Goal: Transaction & Acquisition: Purchase product/service

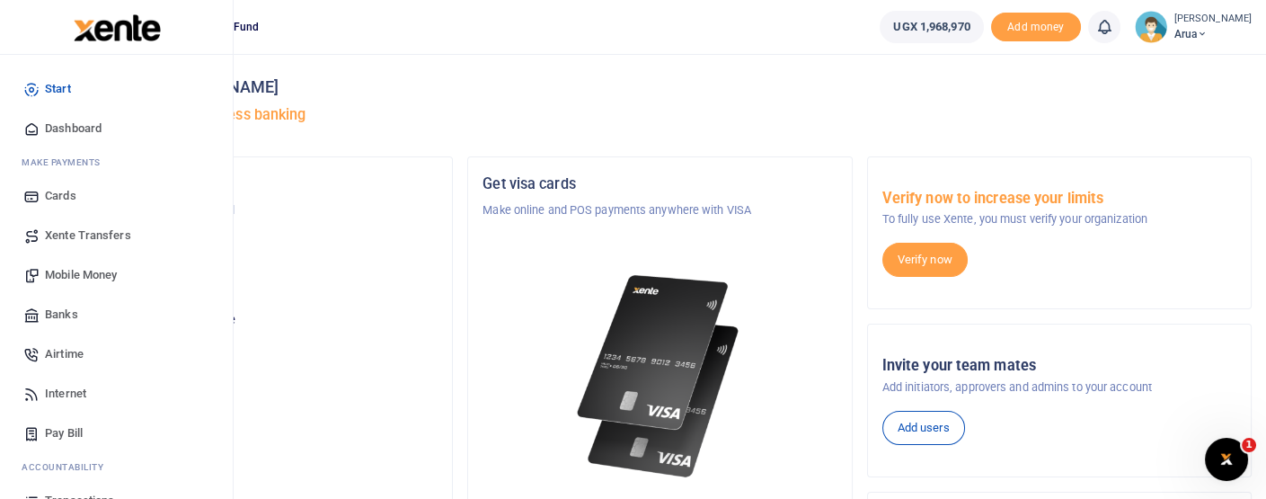
click at [93, 277] on span "Mobile Money" at bounding box center [81, 275] width 72 height 18
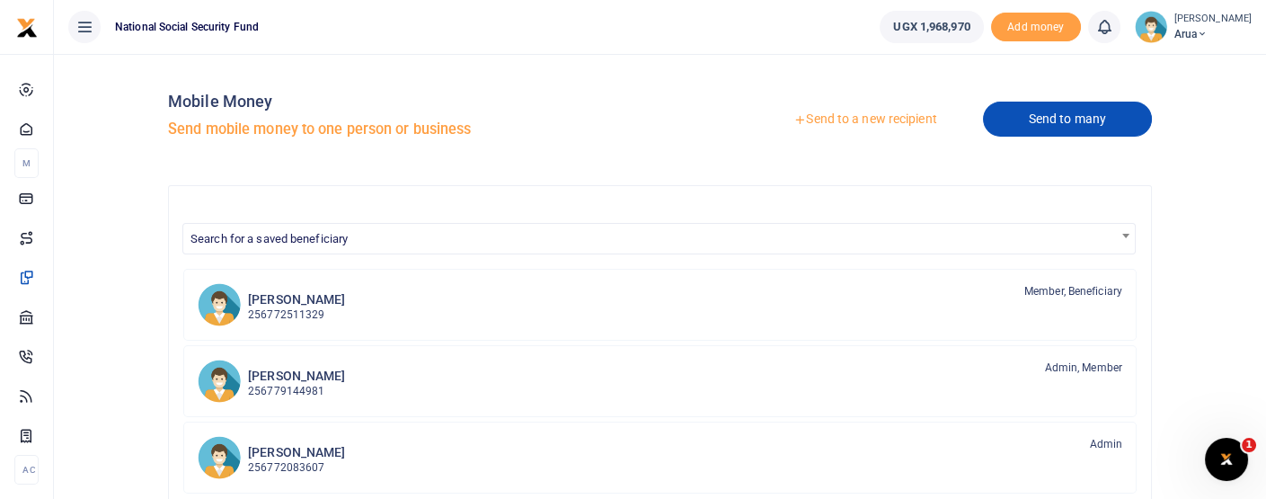
click at [1025, 107] on link "Send to many" at bounding box center [1067, 119] width 169 height 35
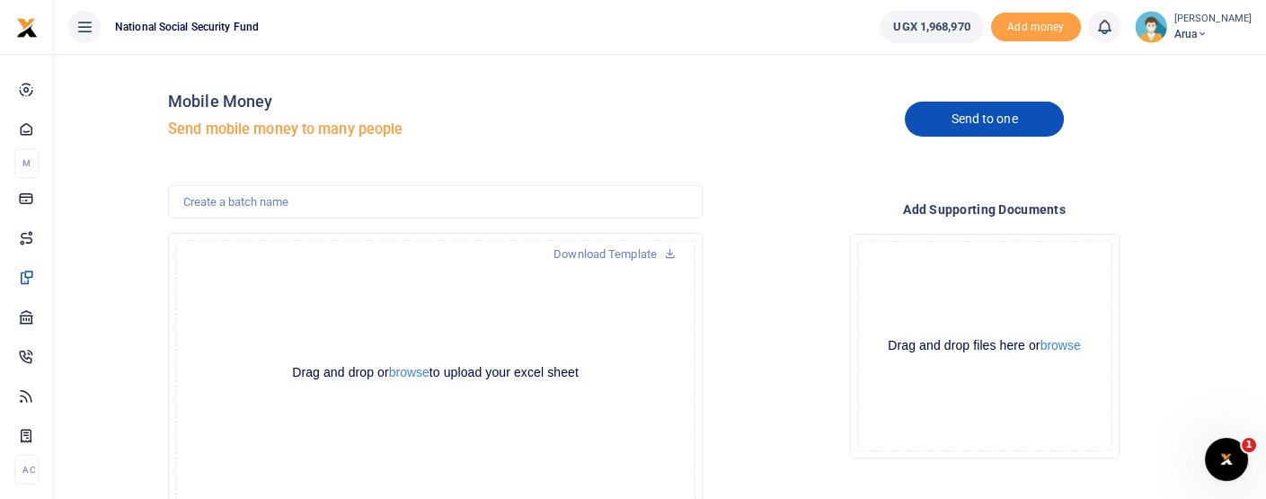
click at [950, 121] on link "Send to one" at bounding box center [984, 119] width 158 height 35
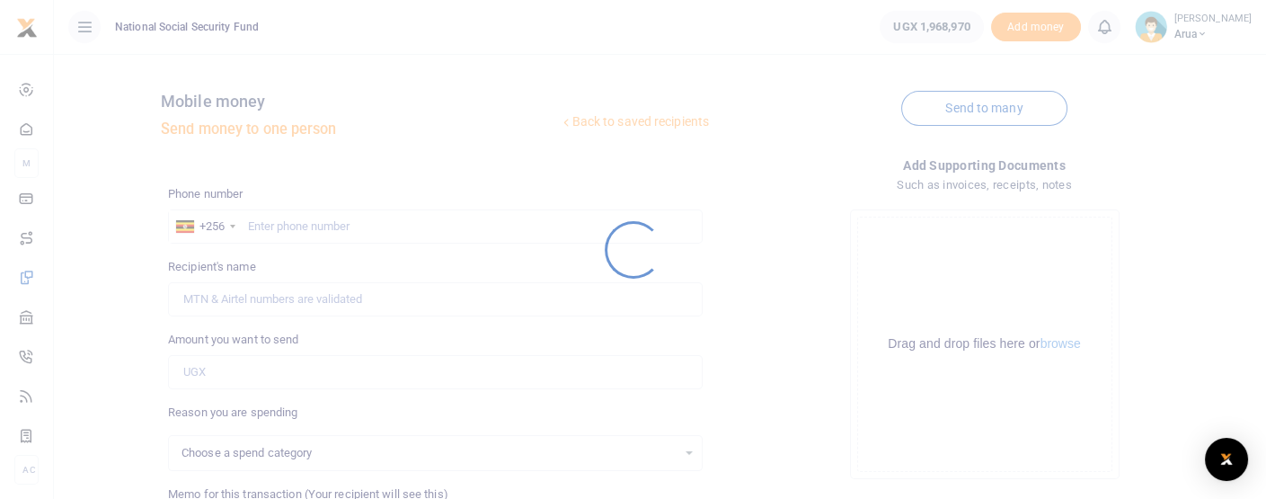
select select
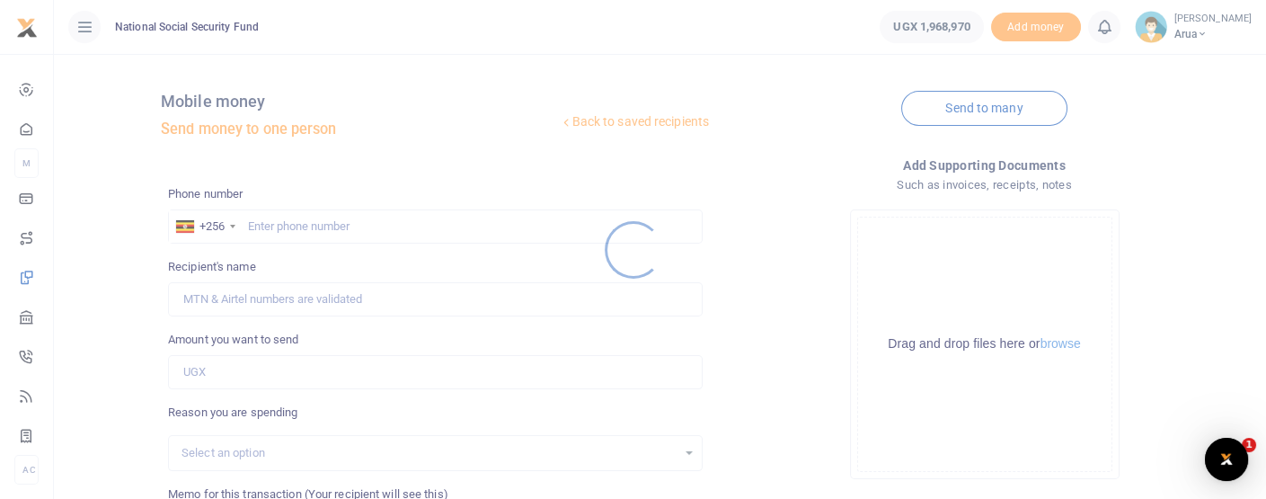
click at [271, 232] on div at bounding box center [633, 249] width 1266 height 499
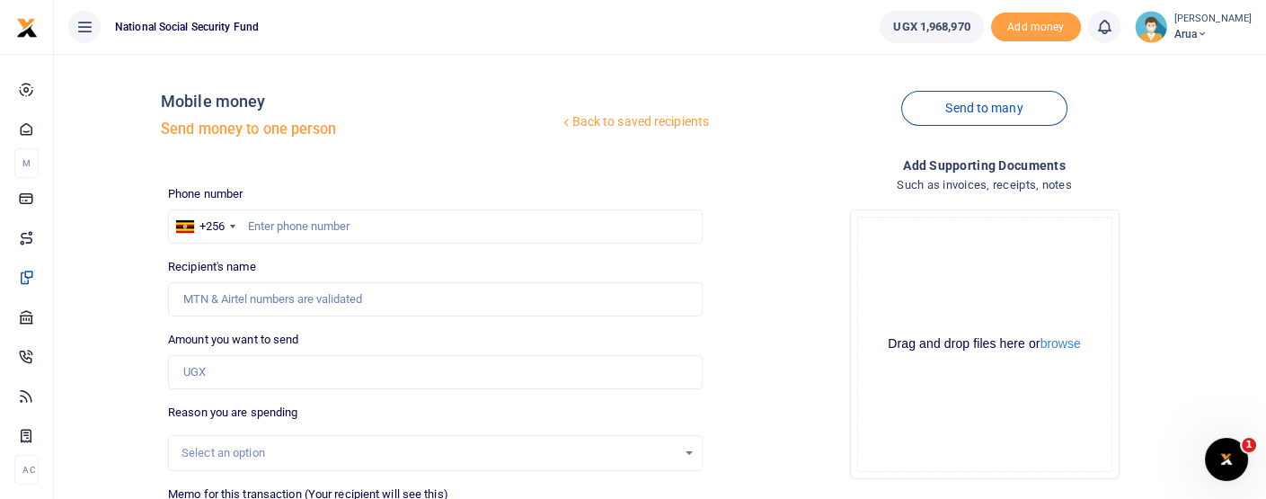
click at [274, 230] on div at bounding box center [633, 249] width 1266 height 499
click at [274, 217] on input "text" at bounding box center [435, 226] width 535 height 34
type input "773701161"
type input "Monica Driciru"
type input "773701161"
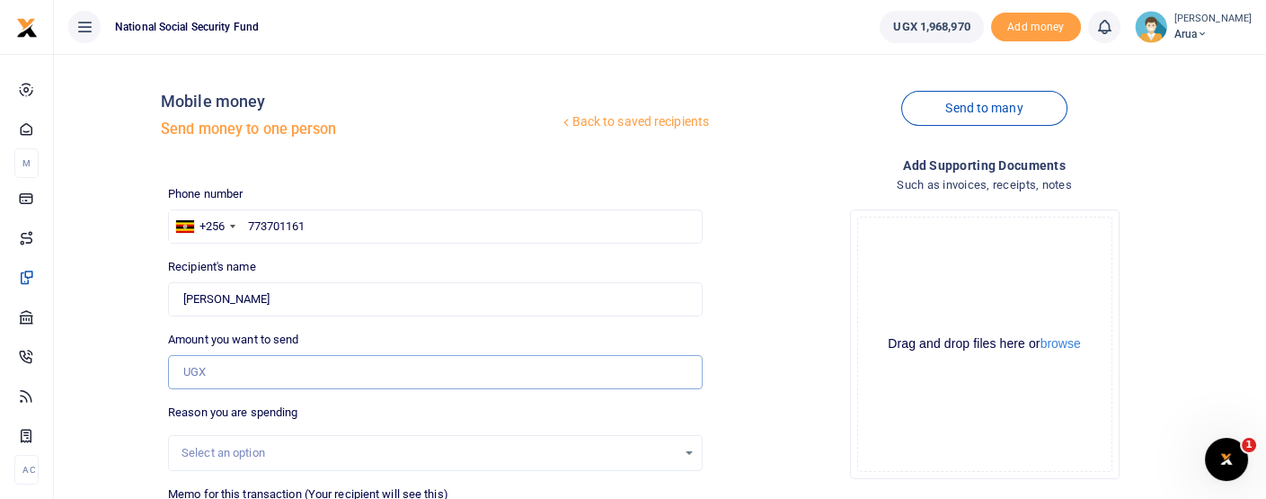
click at [242, 370] on input "Amount you want to send" at bounding box center [435, 372] width 535 height 34
click at [527, 185] on div "Phone number +256 Uganda +256 773701161 Phone is required." at bounding box center [435, 214] width 535 height 58
click at [241, 374] on input "Amount you want to send" at bounding box center [435, 372] width 535 height 34
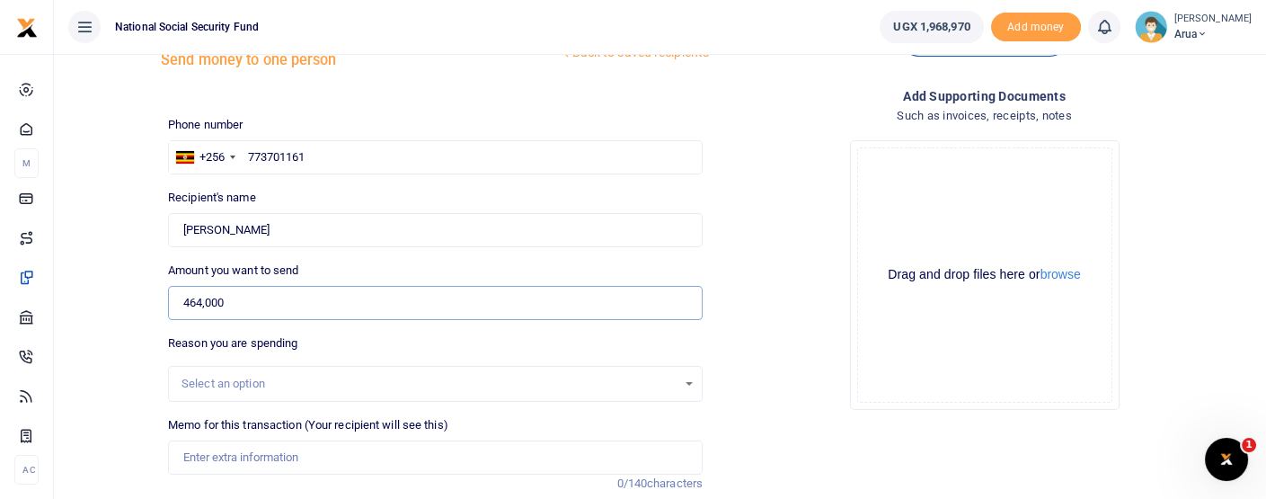
scroll to position [100, 0]
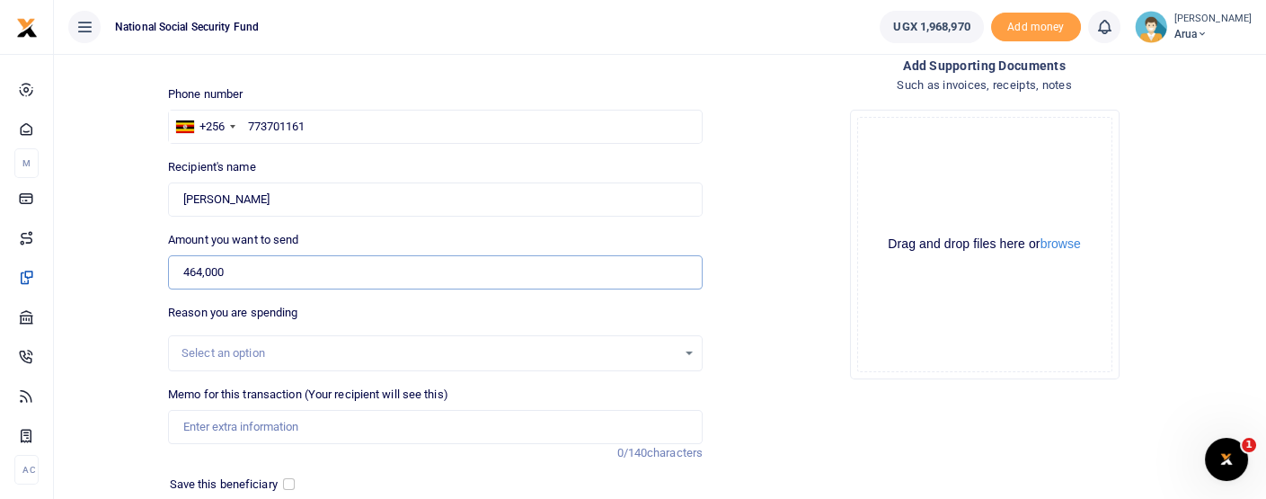
type input "464,000"
click at [364, 356] on div "Select an option" at bounding box center [429, 353] width 495 height 18
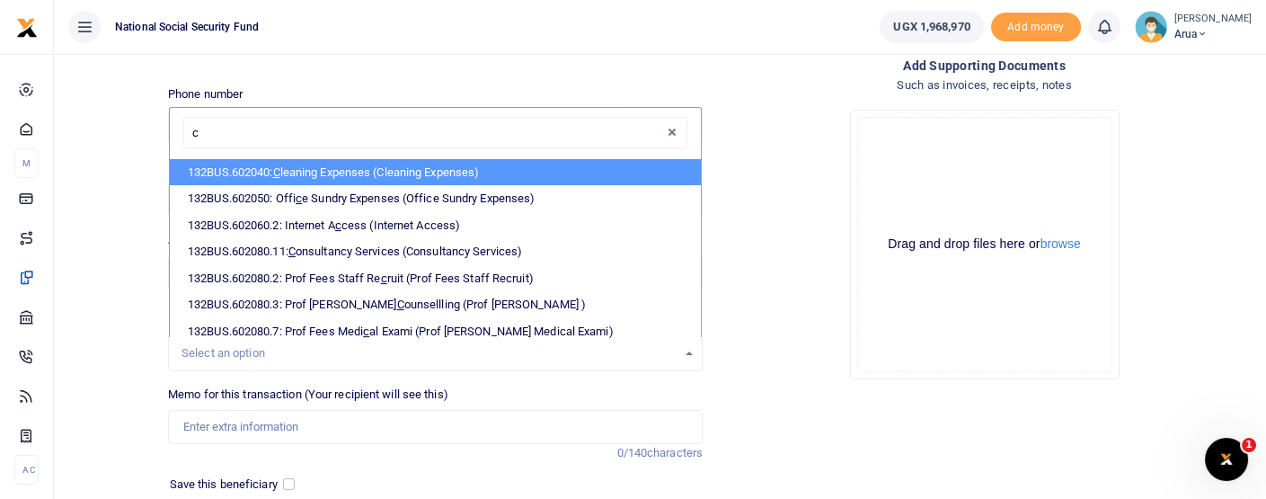
scroll to position [798, 0]
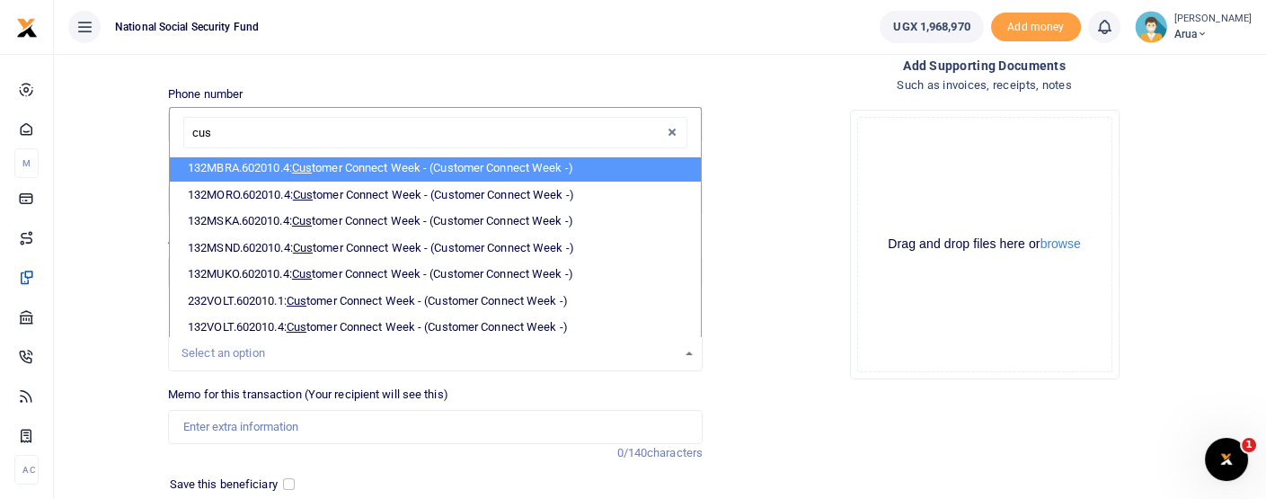
type input "cus"
click at [416, 155] on div "cus" at bounding box center [435, 133] width 531 height 50
click at [428, 163] on li "132MBRA.602010.4: Cus tomer Connect Week - (Customer Connect Week -)" at bounding box center [435, 168] width 531 height 27
select select "3999"
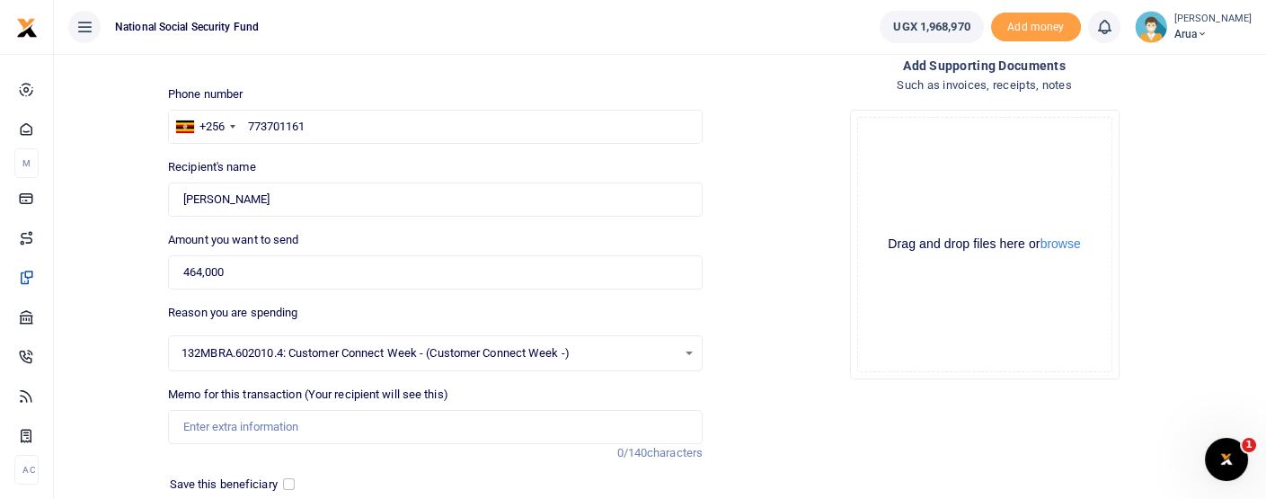
click at [429, 165] on div "Recipient's name Found Name is required." at bounding box center [435, 187] width 535 height 58
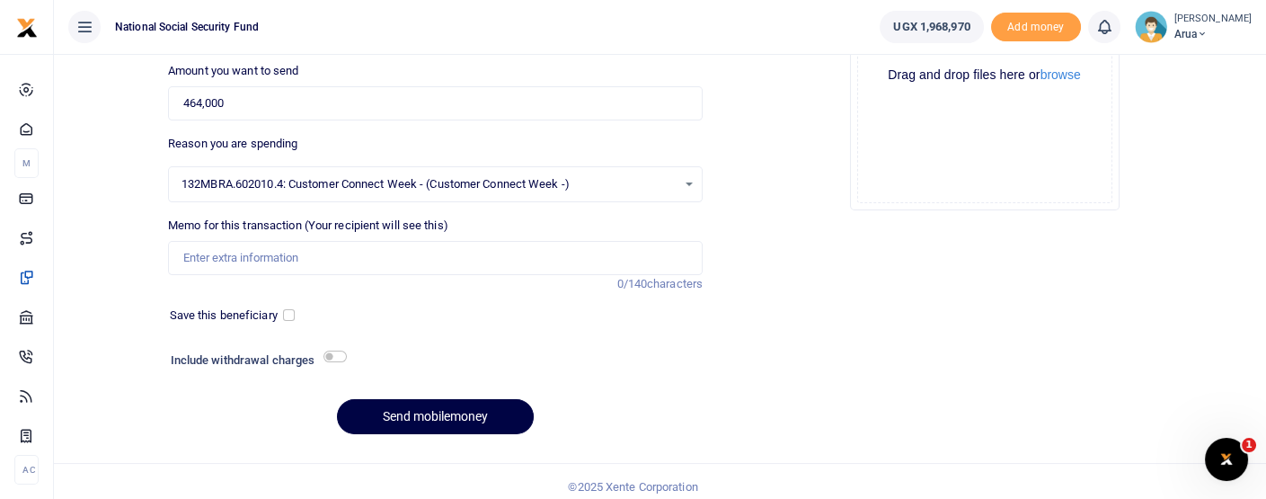
scroll to position [277, 0]
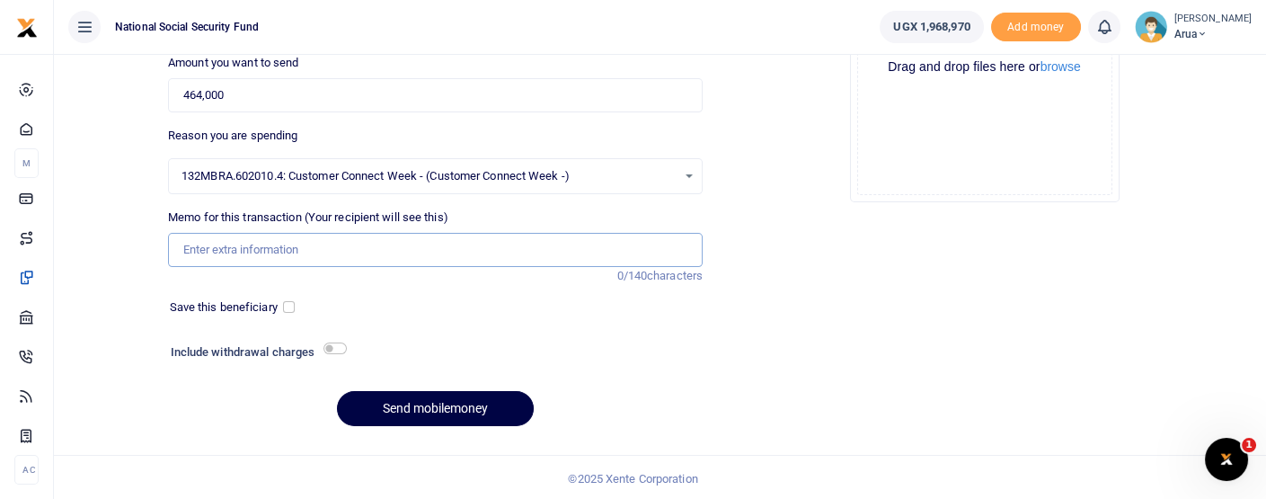
click at [262, 247] on input "Memo for this transaction (Your recipient will see this)" at bounding box center [435, 250] width 535 height 34
type input "Customer connect week gifts for customers"
click at [328, 345] on input "checkbox" at bounding box center [334, 348] width 23 height 12
checkbox input "true"
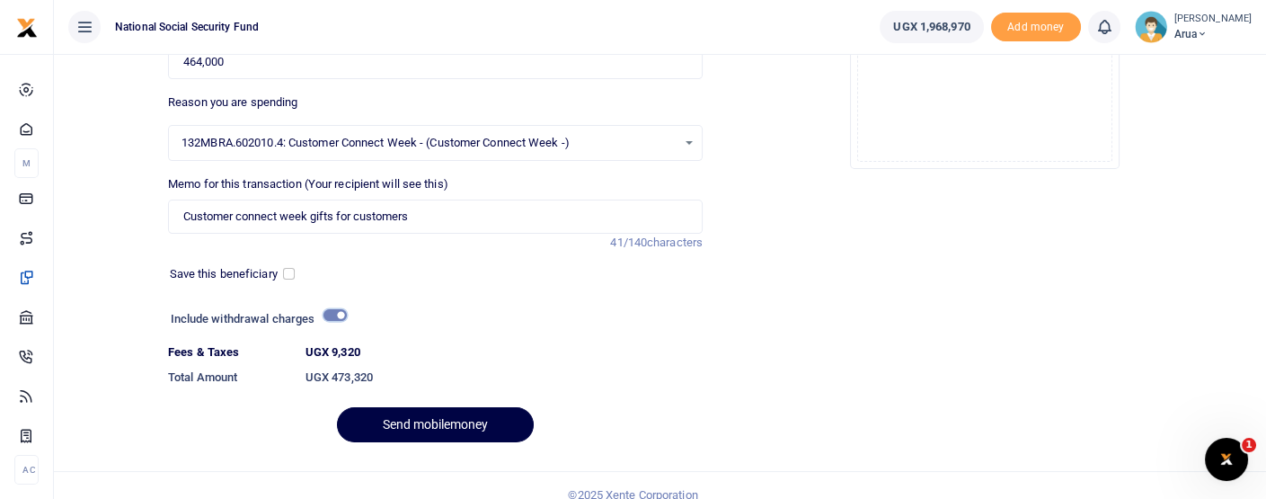
scroll to position [327, 0]
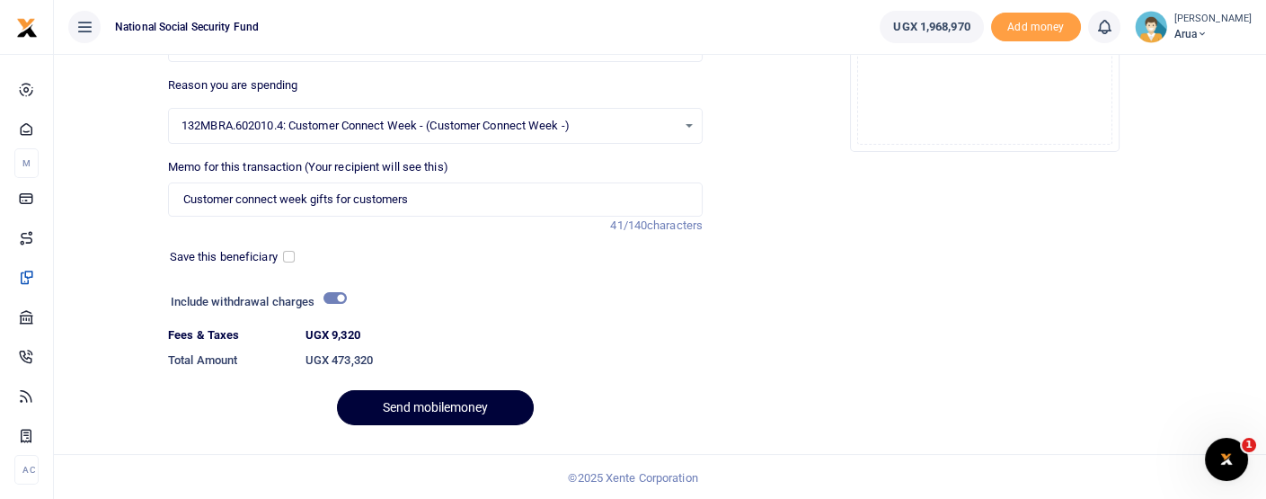
click at [469, 401] on button "Send mobilemoney" at bounding box center [435, 407] width 197 height 35
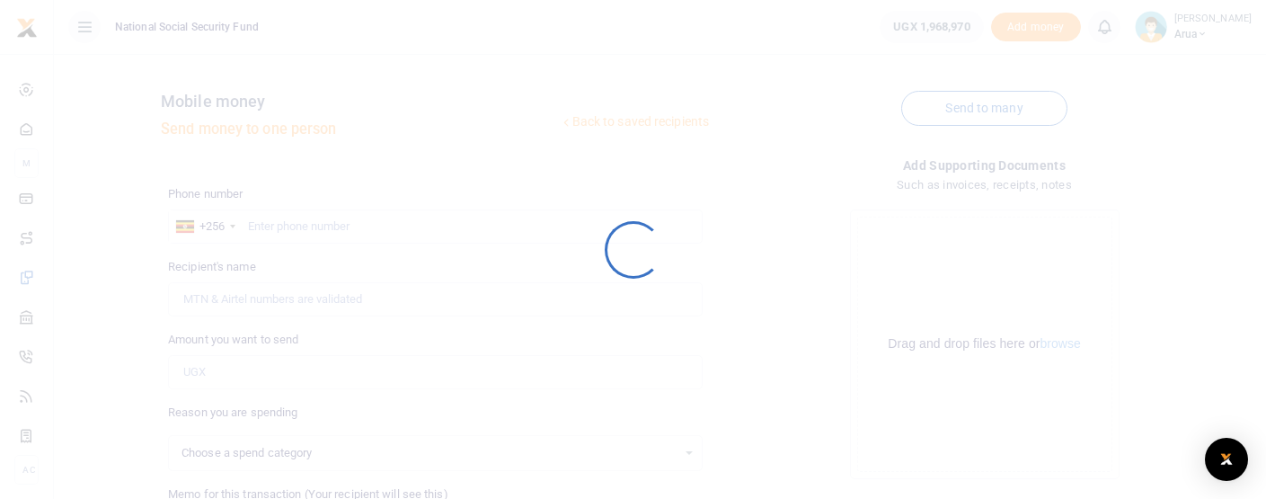
select select
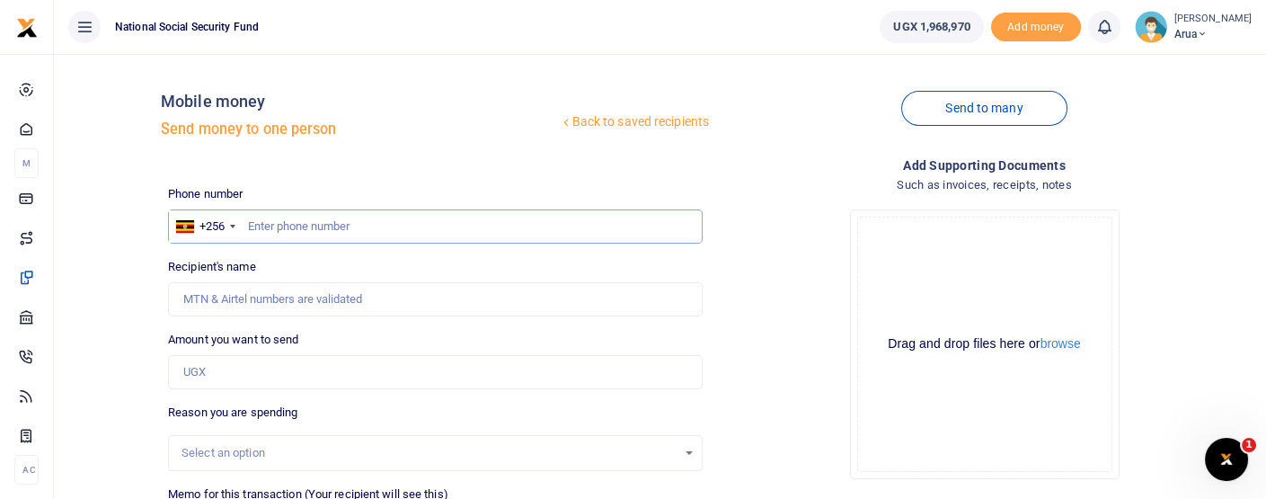
click at [267, 228] on input "text" at bounding box center [435, 226] width 535 height 34
type input "778637146"
type input "[PERSON_NAME]"
type input "778637146"
click at [253, 370] on input "Amount you want to send" at bounding box center [435, 372] width 535 height 34
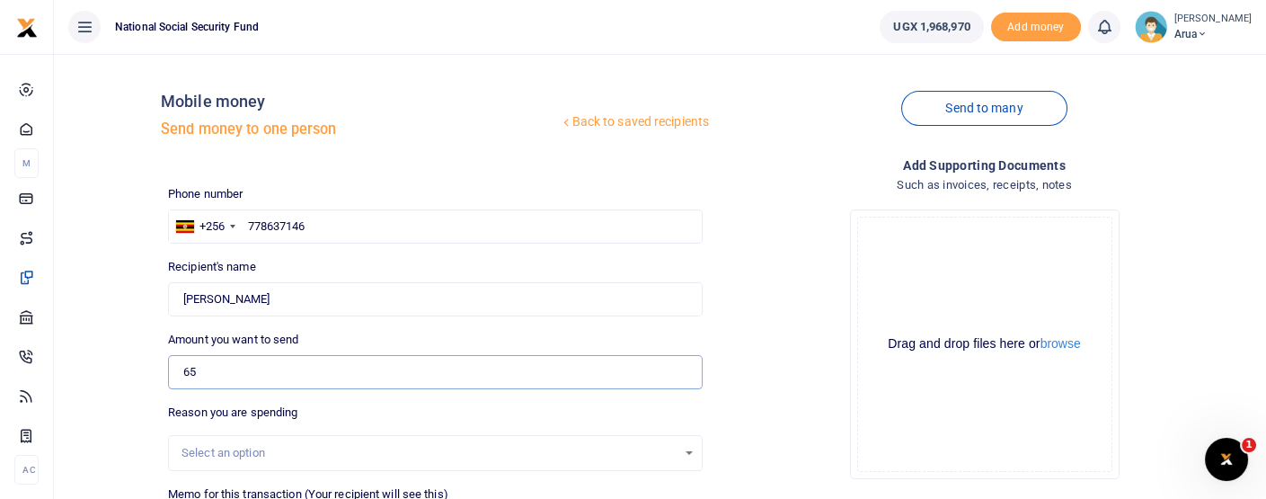
type input "65,000"
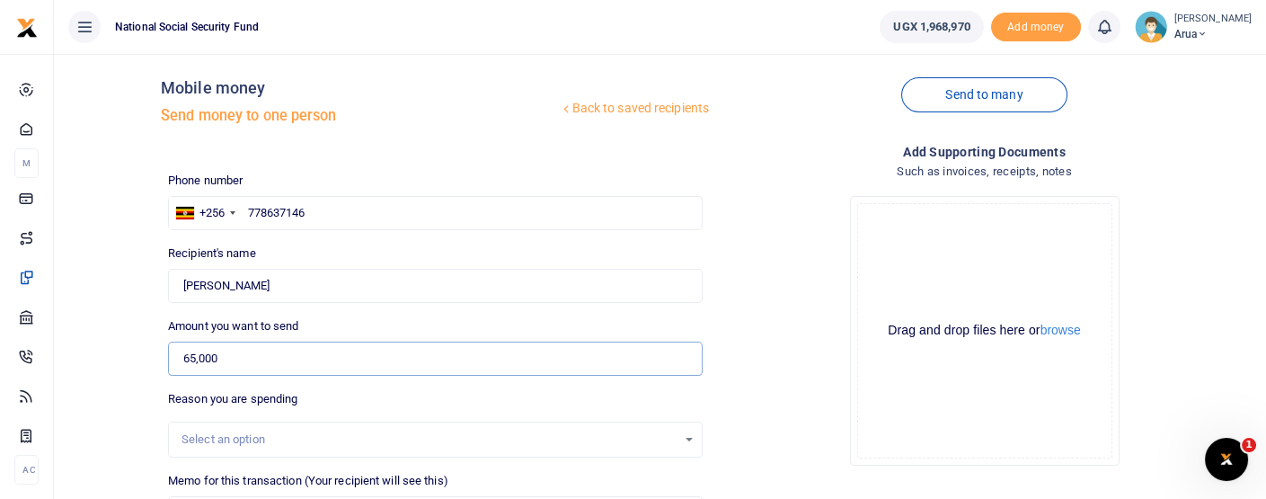
scroll to position [100, 0]
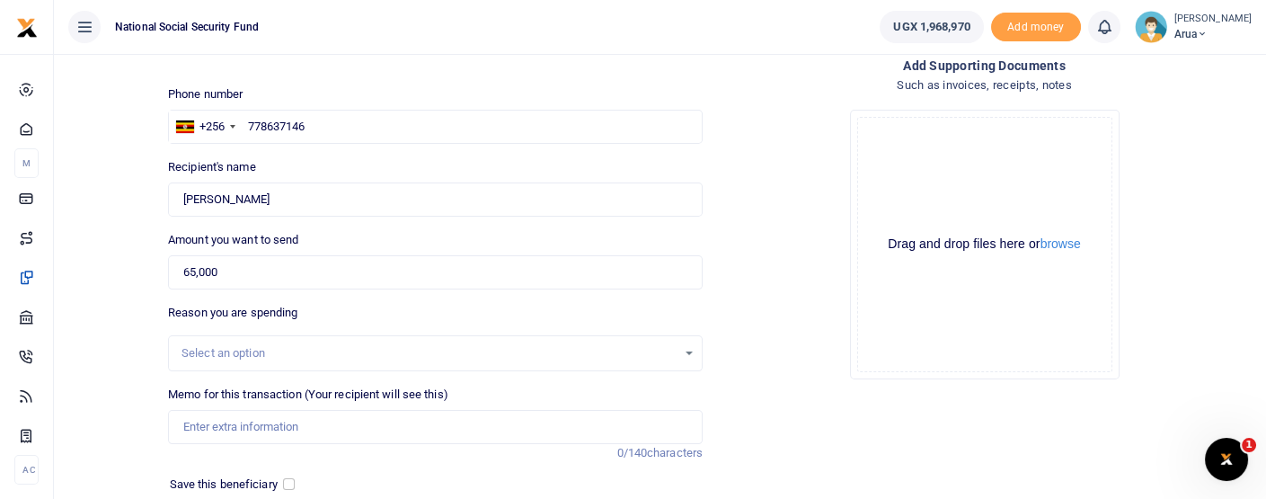
click at [270, 352] on div "Select an option" at bounding box center [429, 353] width 495 height 18
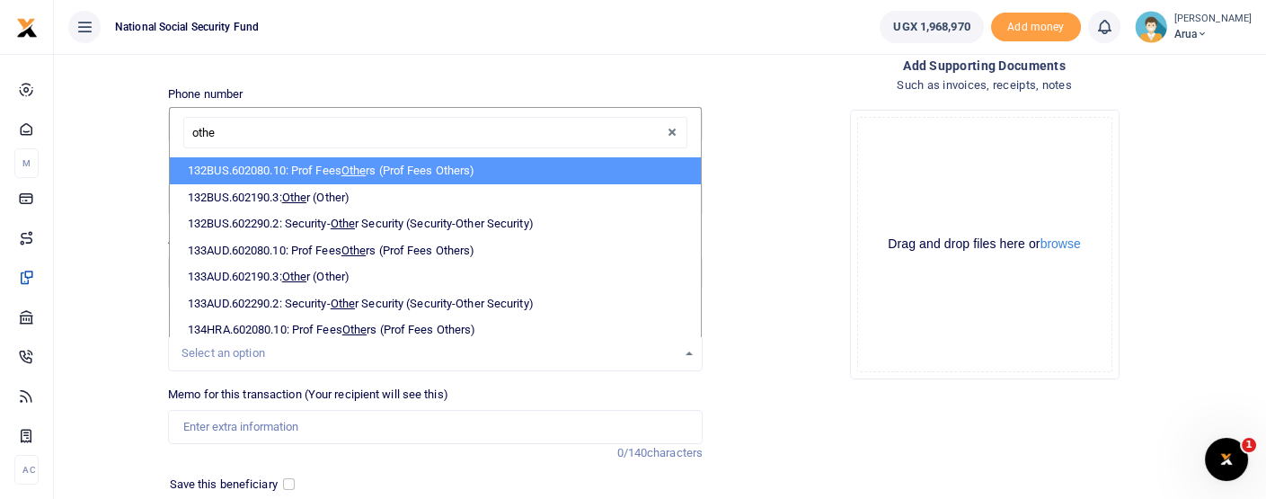
type input "other"
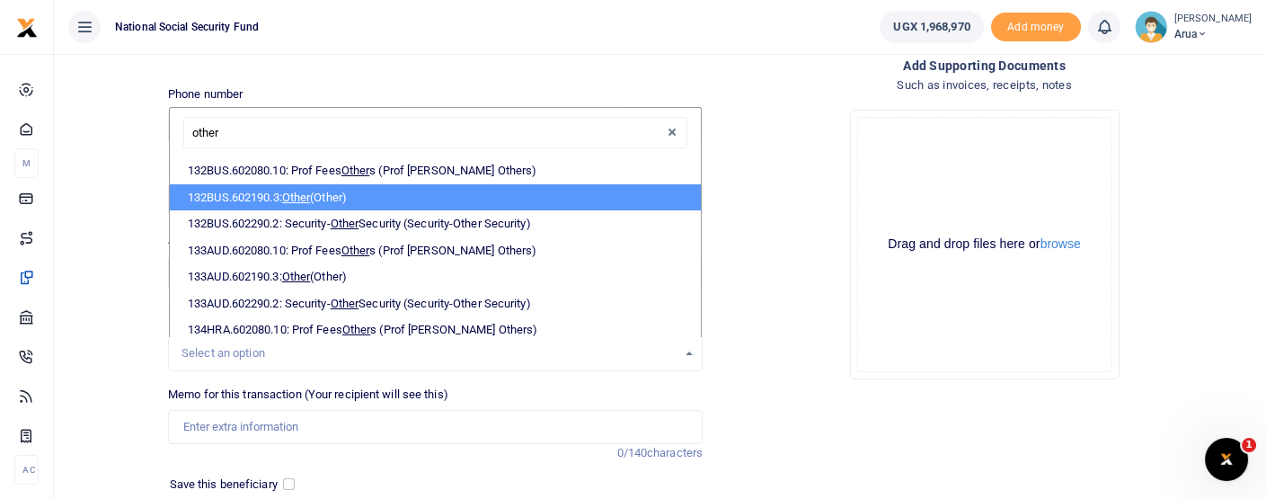
drag, startPoint x: 323, startPoint y: 191, endPoint x: 416, endPoint y: 308, distance: 149.0
click at [323, 191] on li "132BUS.602190.3: Other (Other)" at bounding box center [435, 197] width 531 height 27
select select "237"
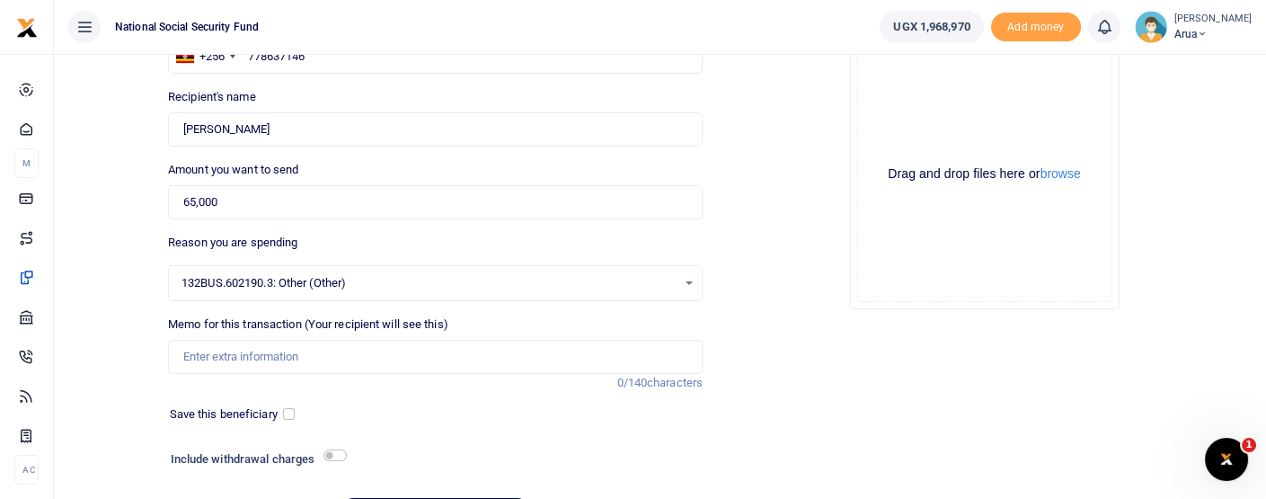
scroll to position [199, 0]
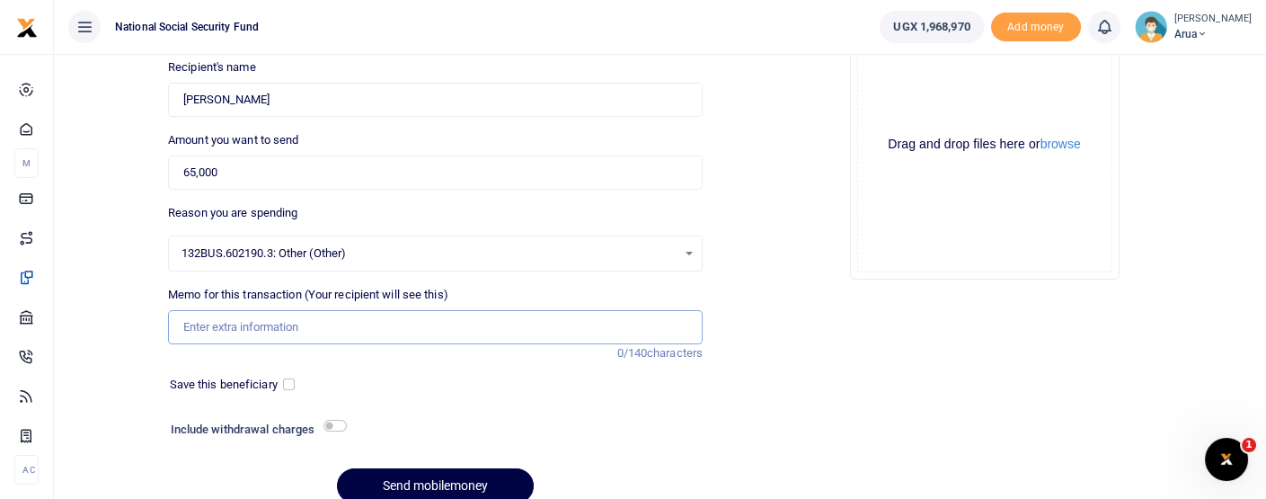
click at [246, 325] on input "Memo for this transaction (Your recipient will see this)" at bounding box center [435, 327] width 535 height 34
type input "G"
type input "TABLE GLUE"
click at [324, 418] on div "Include withdrawal charges" at bounding box center [437, 431] width 546 height 29
click at [336, 422] on input "checkbox" at bounding box center [334, 426] width 23 height 12
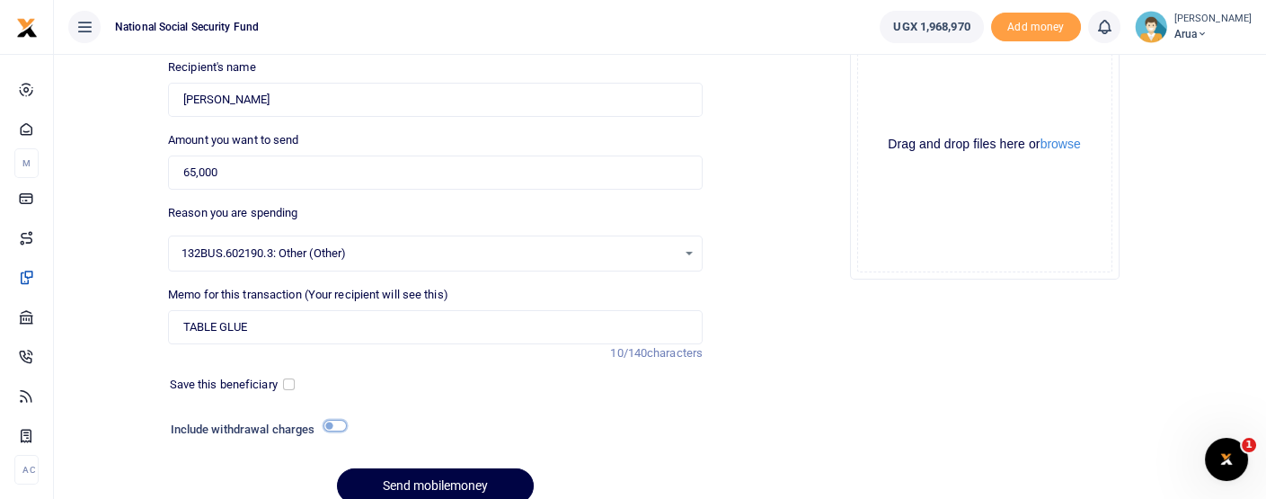
checkbox input "true"
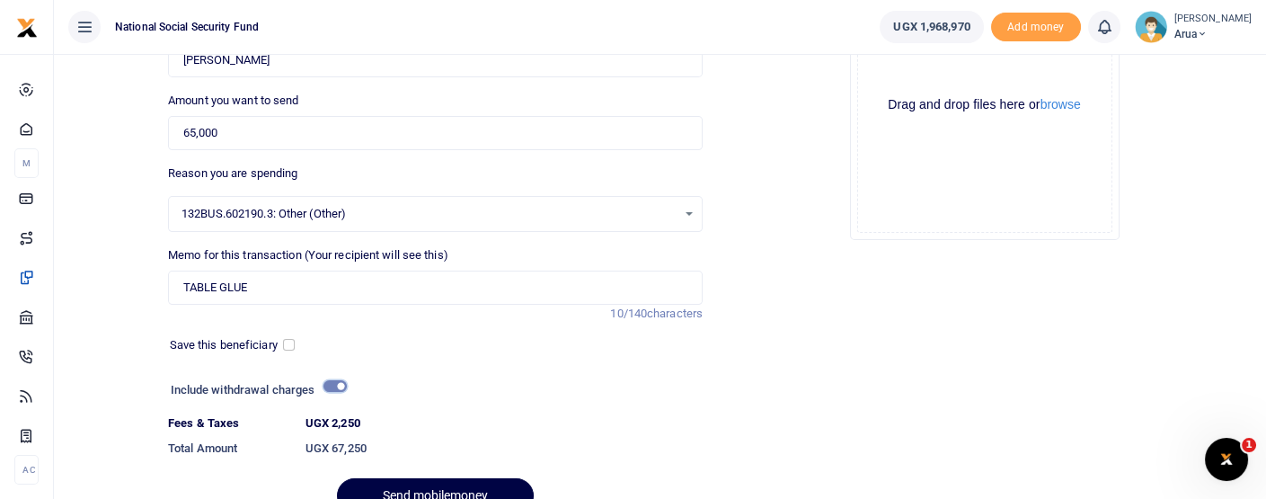
scroll to position [128, 0]
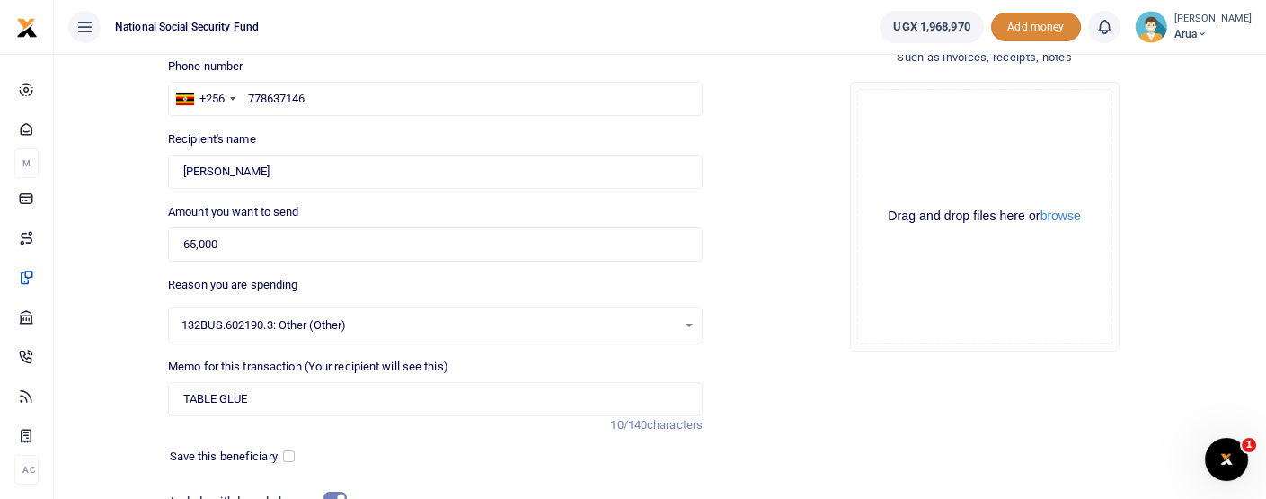
click at [1052, 19] on span "Add money" at bounding box center [1036, 28] width 90 height 30
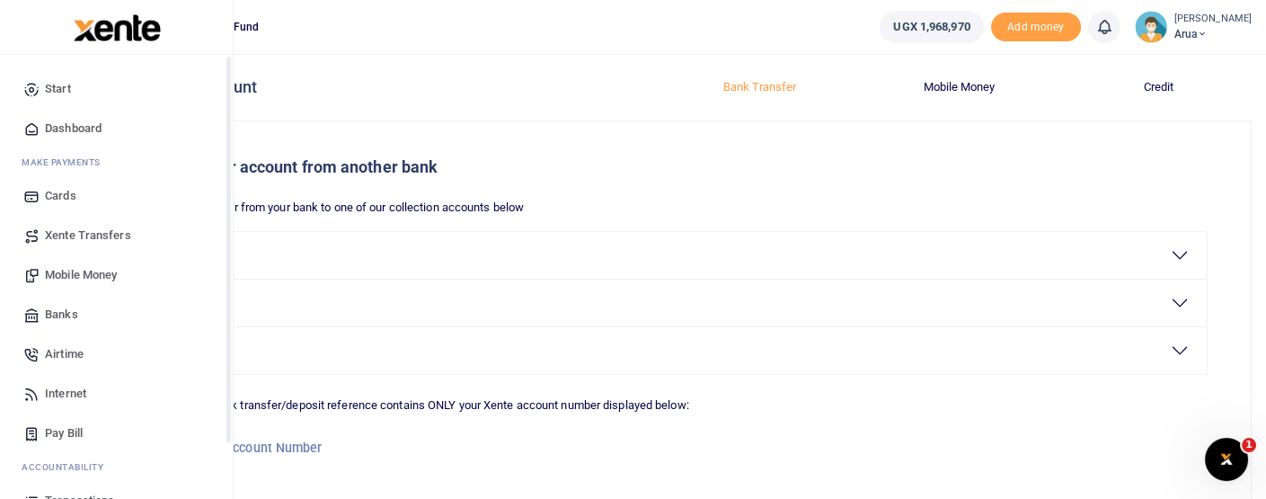
click at [116, 273] on span "Mobile Money" at bounding box center [81, 275] width 72 height 18
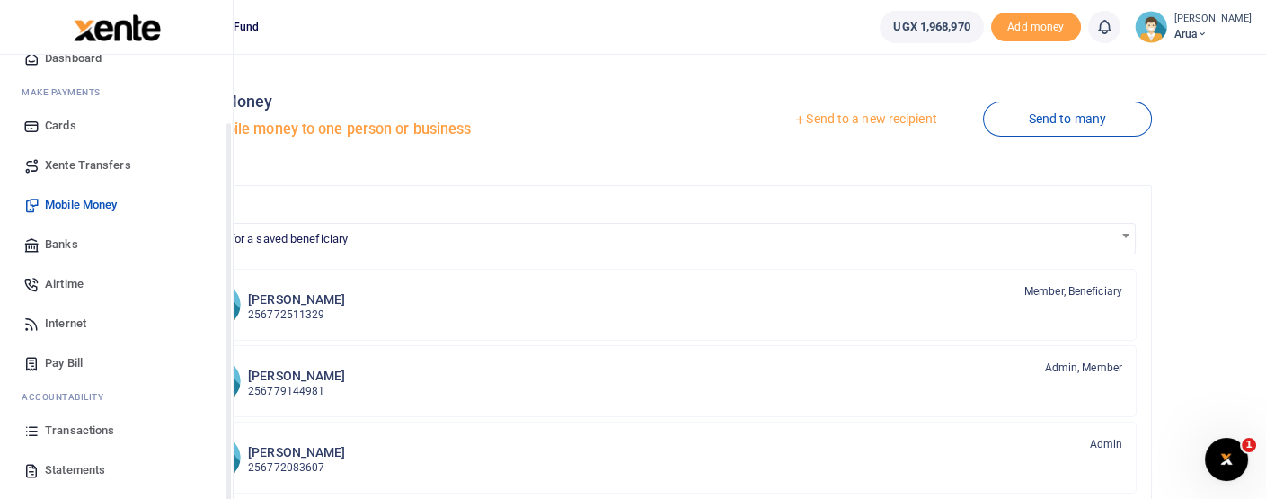
scroll to position [141, 0]
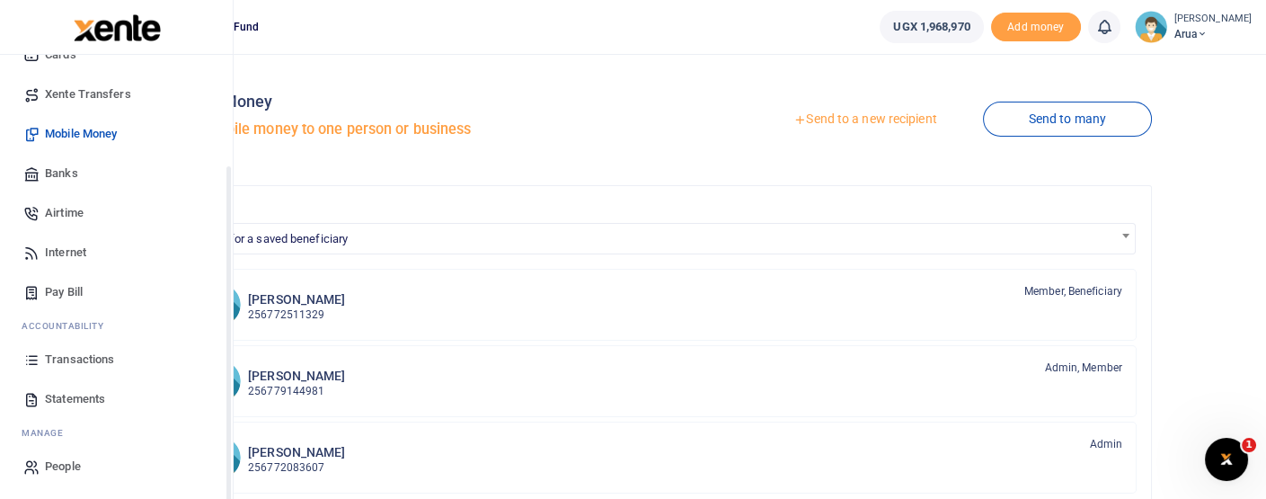
click at [58, 356] on span "Transactions" at bounding box center [79, 359] width 69 height 18
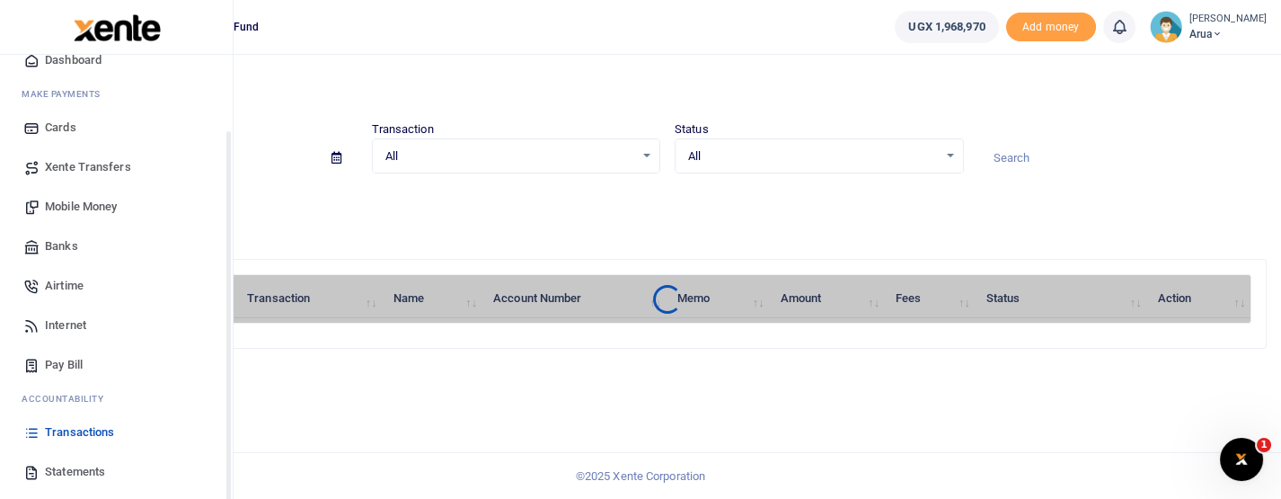
scroll to position [100, 0]
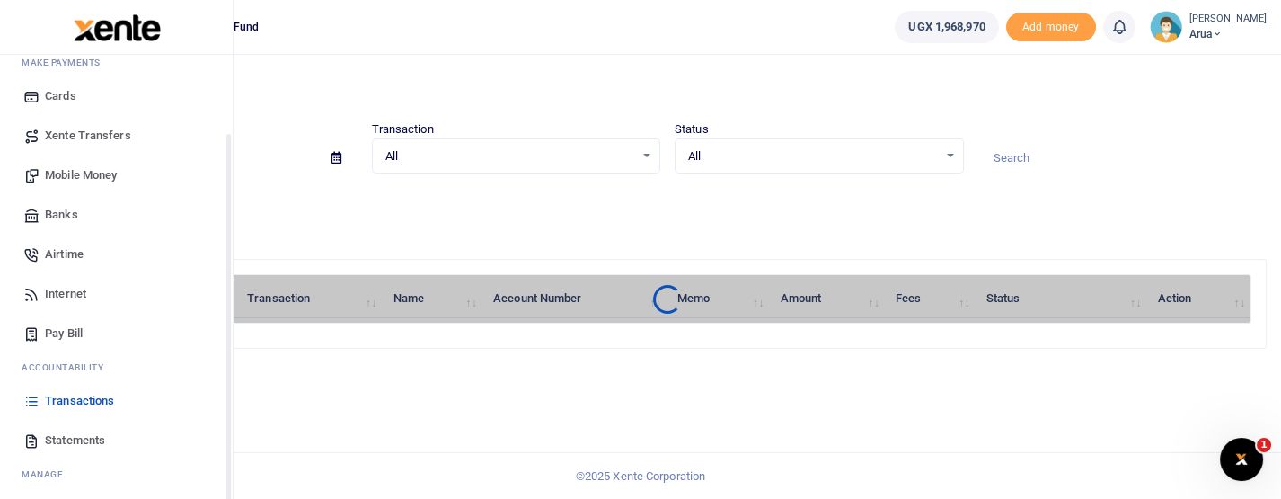
click at [92, 398] on span "Transactions" at bounding box center [79, 401] width 69 height 18
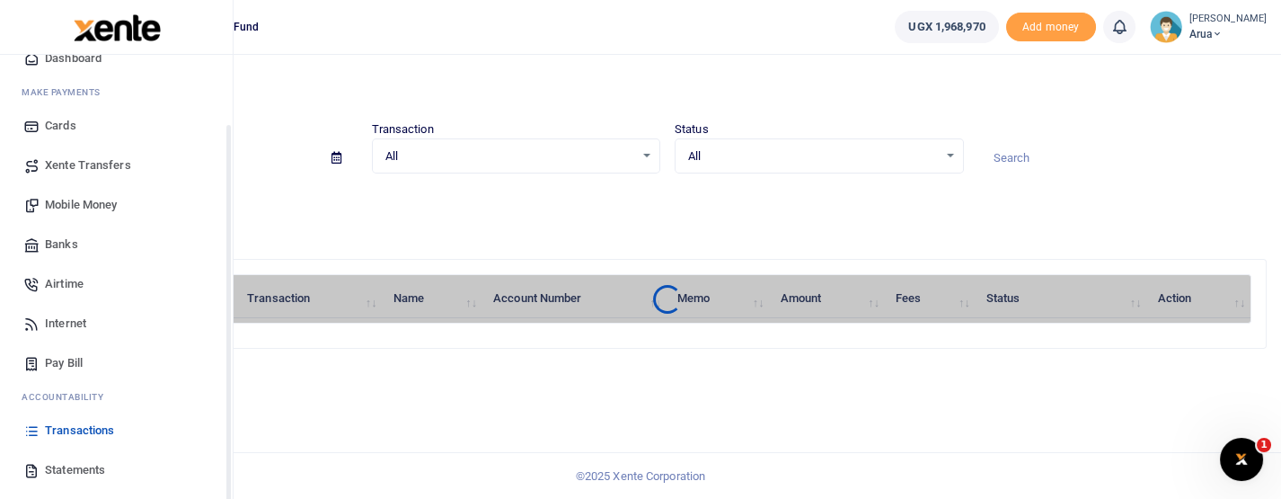
scroll to position [141, 0]
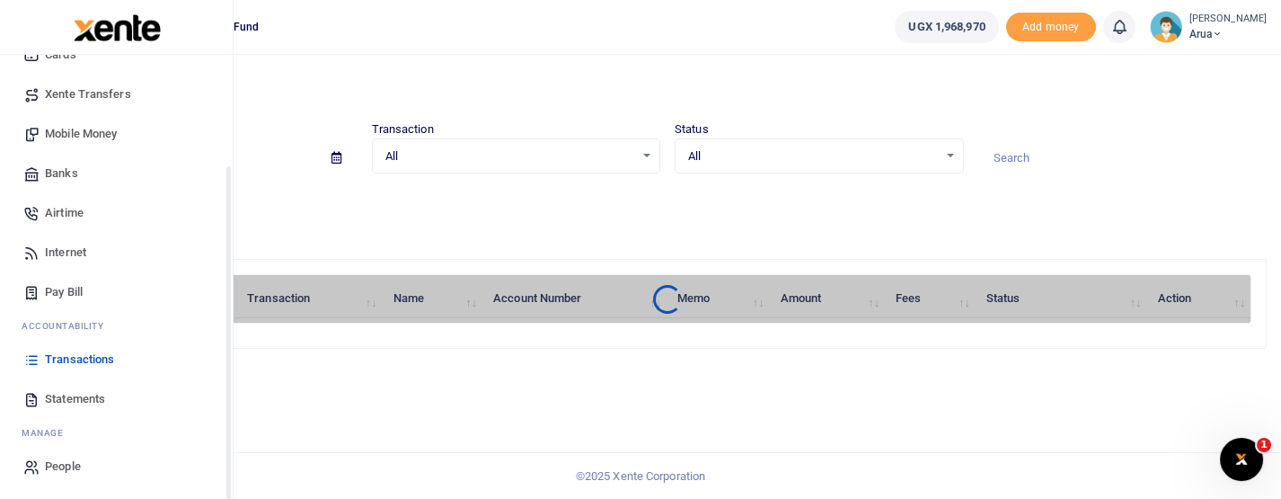
click at [84, 358] on span "Transactions" at bounding box center [79, 359] width 69 height 18
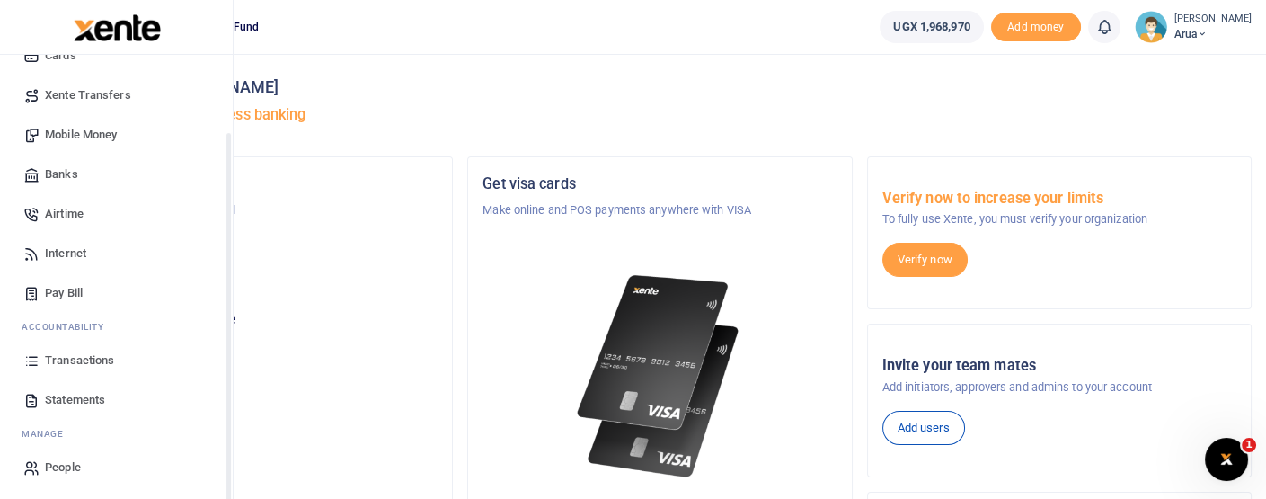
scroll to position [141, 0]
click at [64, 355] on span "Transactions" at bounding box center [79, 359] width 69 height 18
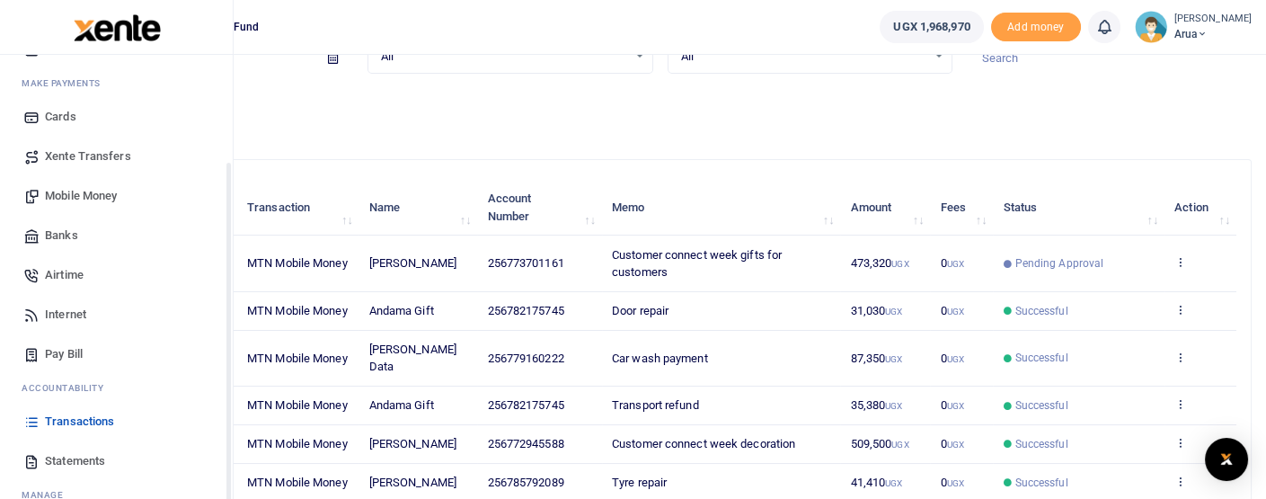
scroll to position [141, 0]
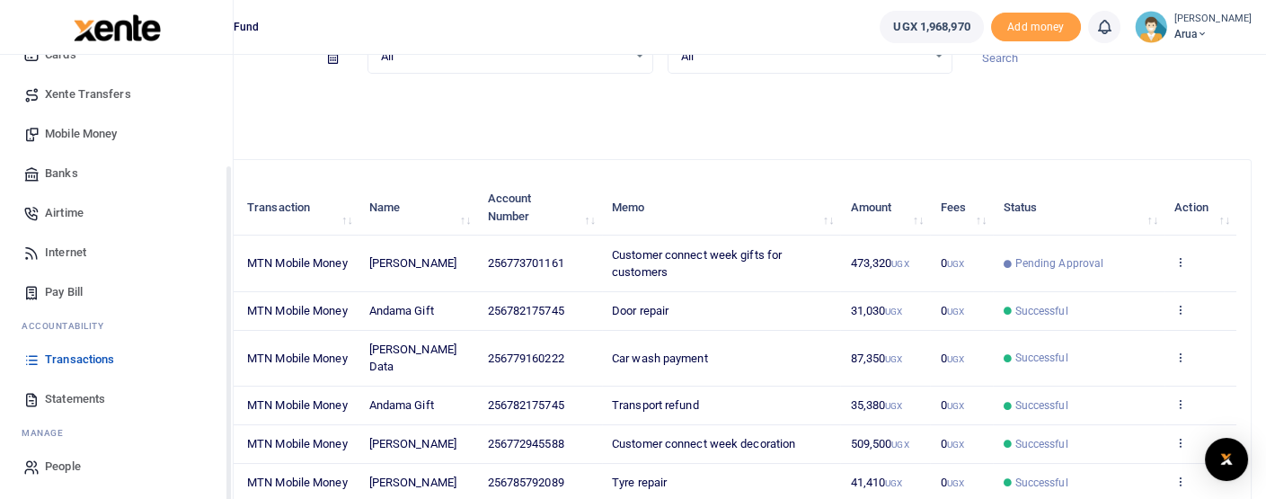
click at [74, 355] on span "Transactions" at bounding box center [79, 359] width 69 height 18
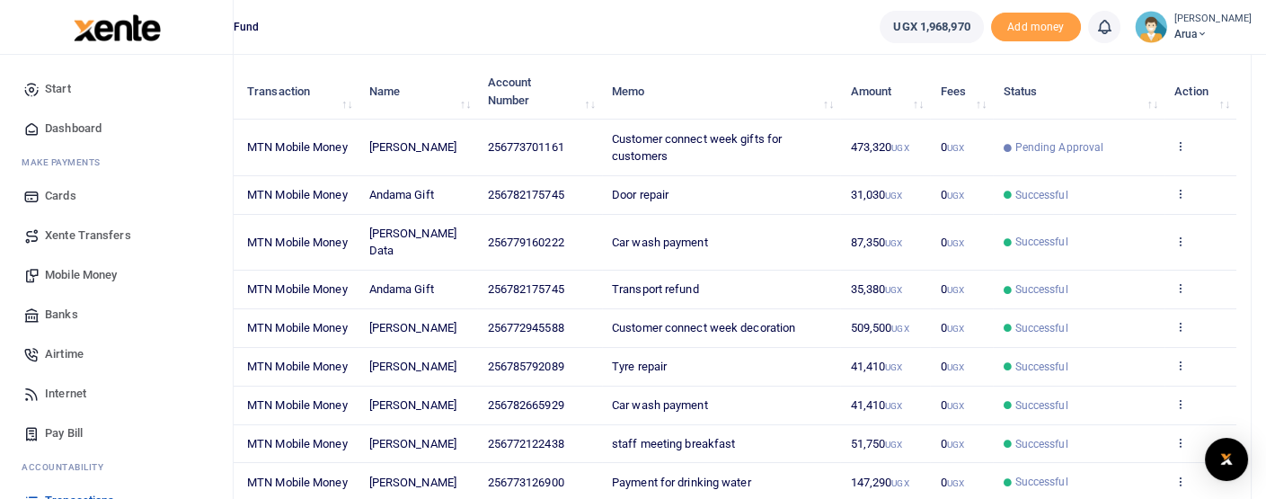
scroll to position [100, 0]
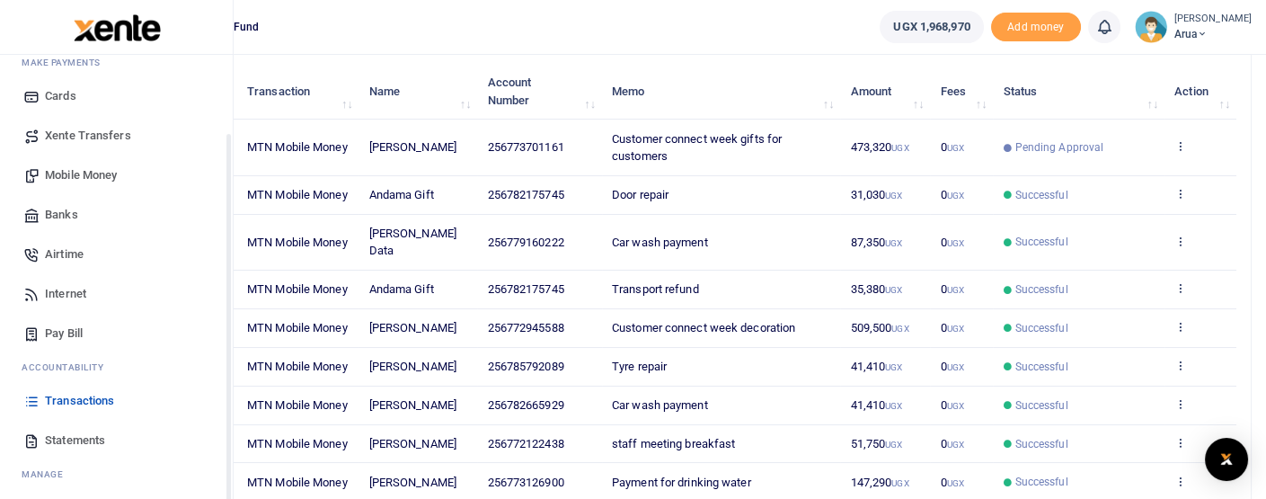
click at [89, 395] on span "Transactions" at bounding box center [79, 401] width 69 height 18
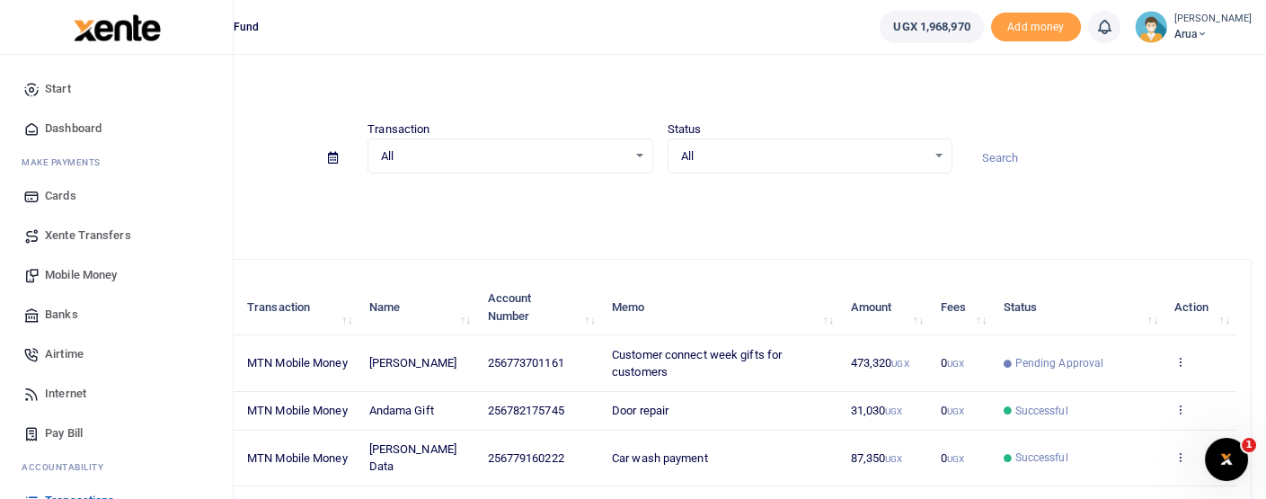
click at [59, 273] on span "Mobile Money" at bounding box center [81, 275] width 72 height 18
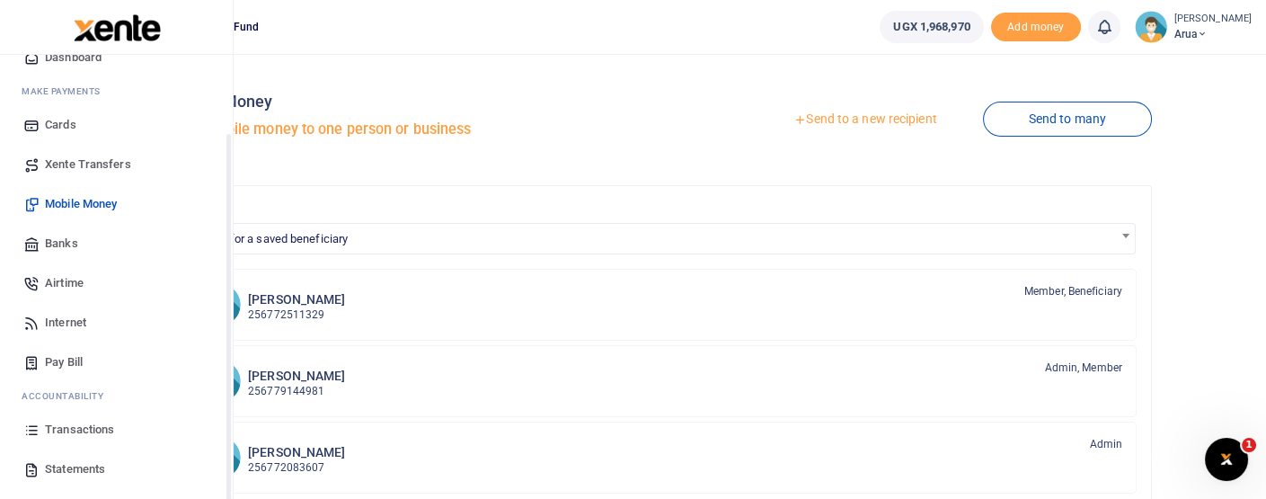
scroll to position [100, 0]
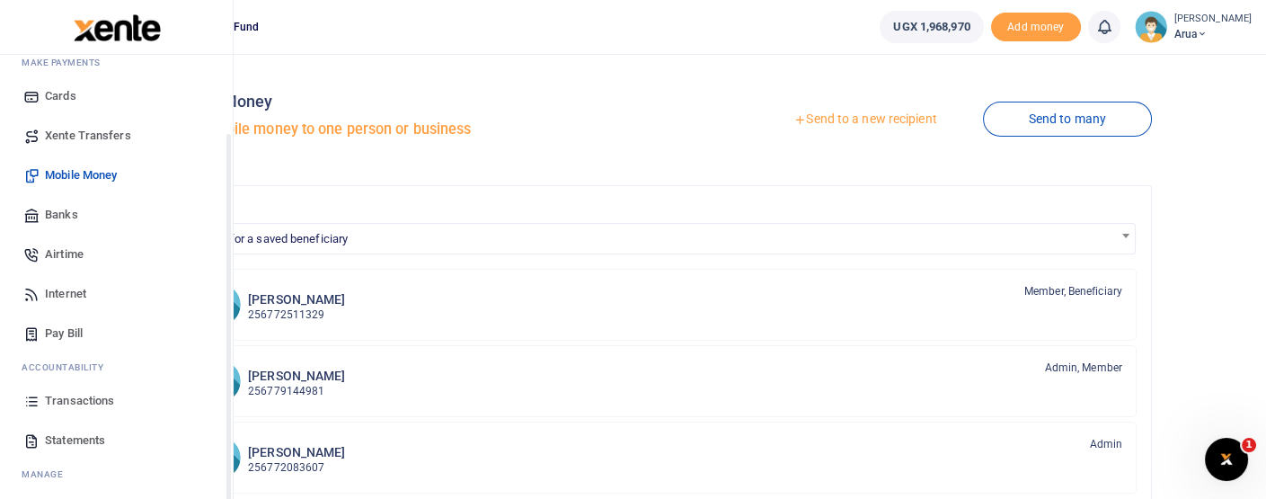
click at [100, 394] on span "Transactions" at bounding box center [79, 401] width 69 height 18
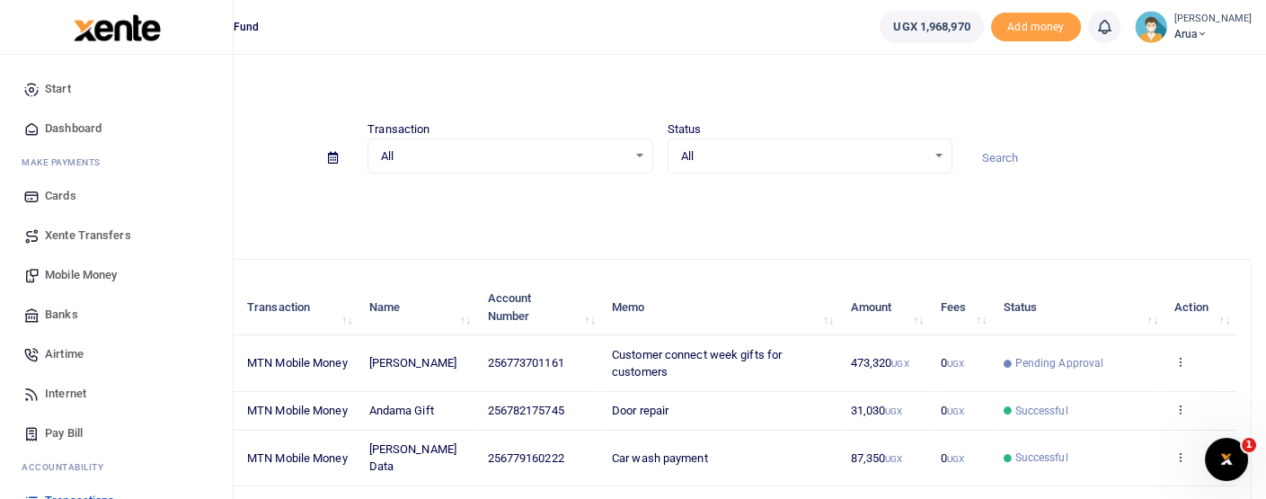
click at [82, 268] on span "Mobile Money" at bounding box center [81, 275] width 72 height 18
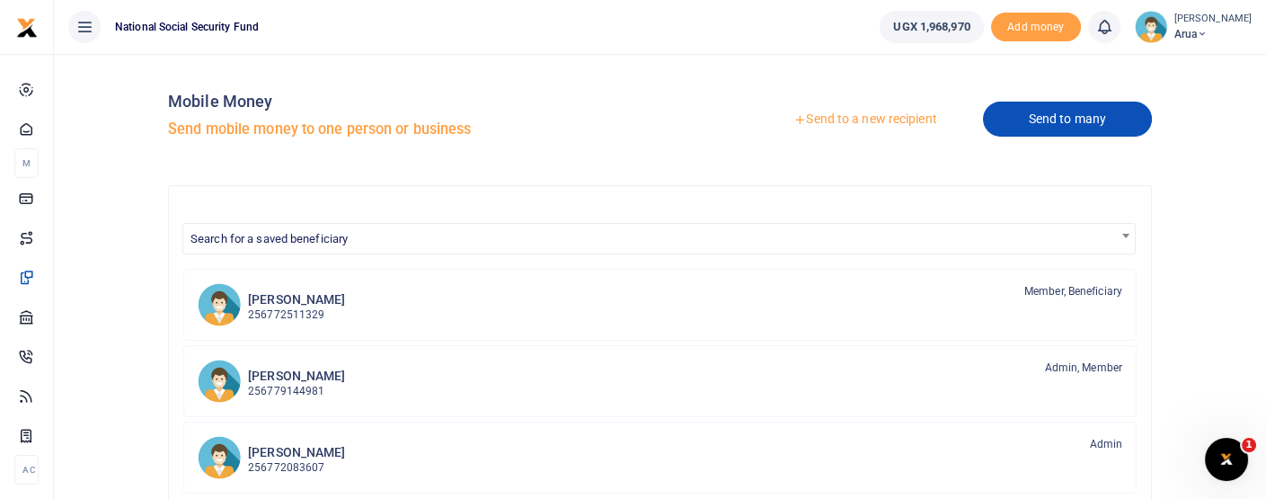
click at [1055, 120] on link "Send to many" at bounding box center [1067, 119] width 169 height 35
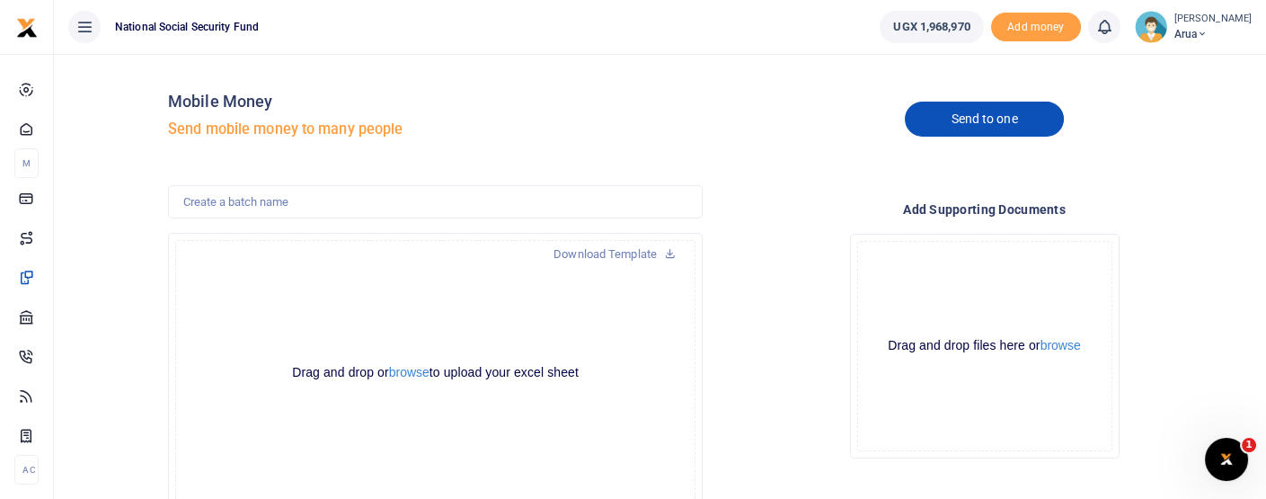
click at [931, 111] on link "Send to one" at bounding box center [984, 119] width 158 height 35
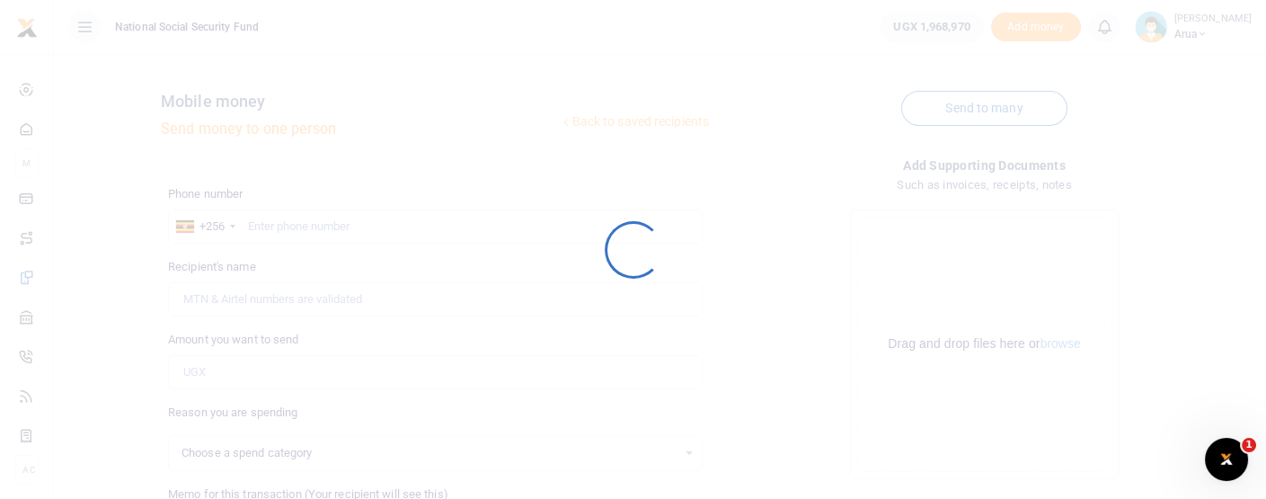
select select
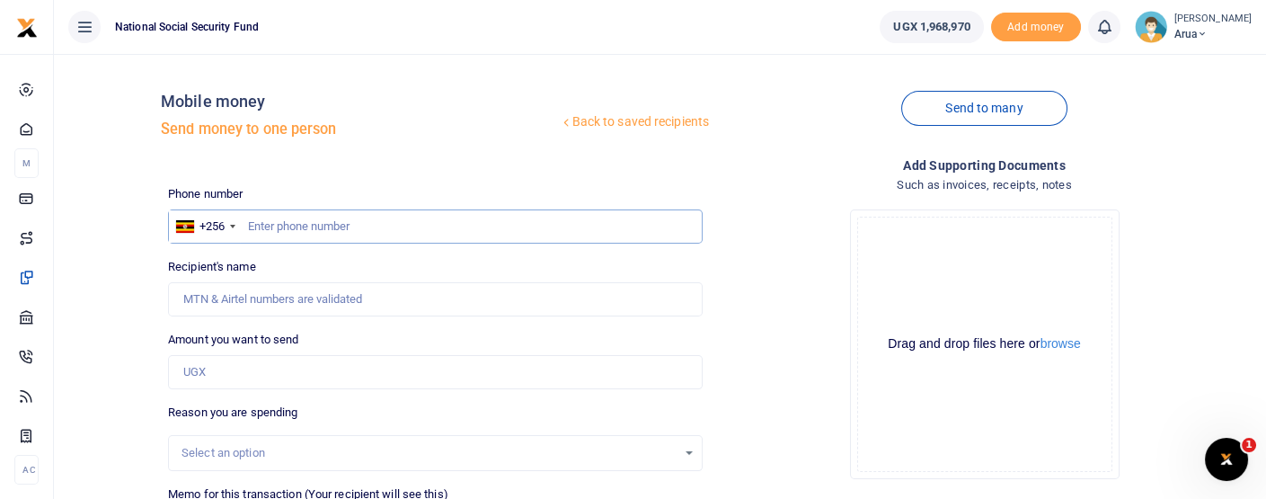
click at [281, 223] on input "text" at bounding box center [435, 226] width 535 height 34
type input "778637146"
type input "[PERSON_NAME]"
type input "778637146"
click at [265, 360] on input "Amount you want to send" at bounding box center [435, 372] width 535 height 34
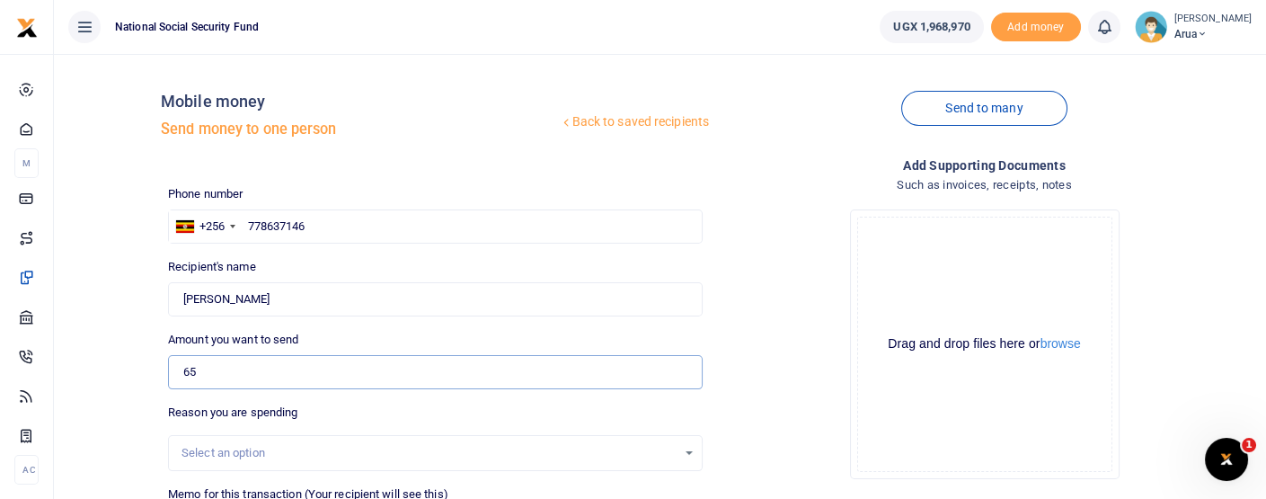
type input "65,000"
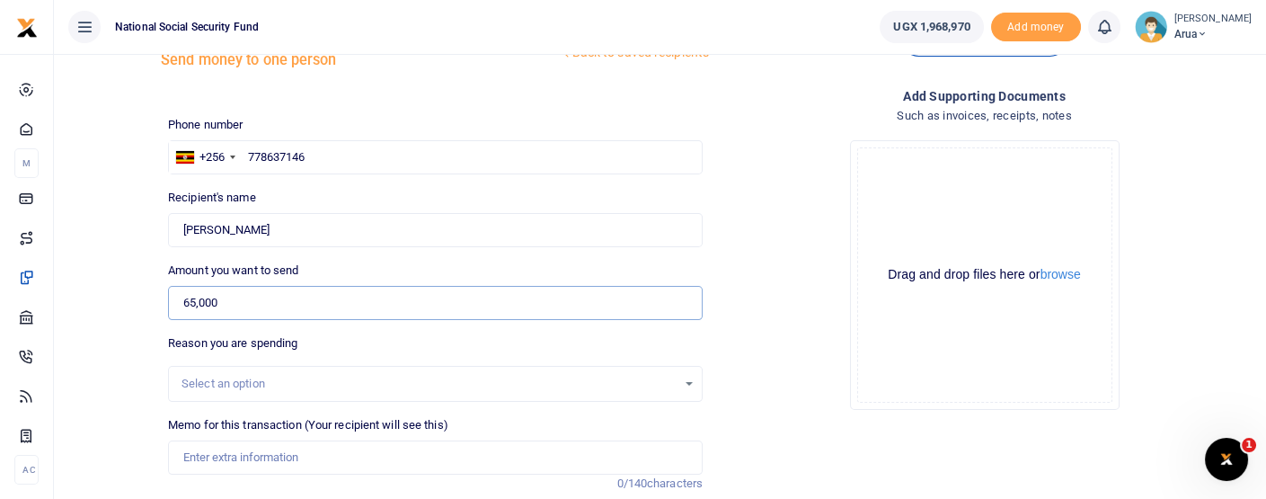
scroll to position [100, 0]
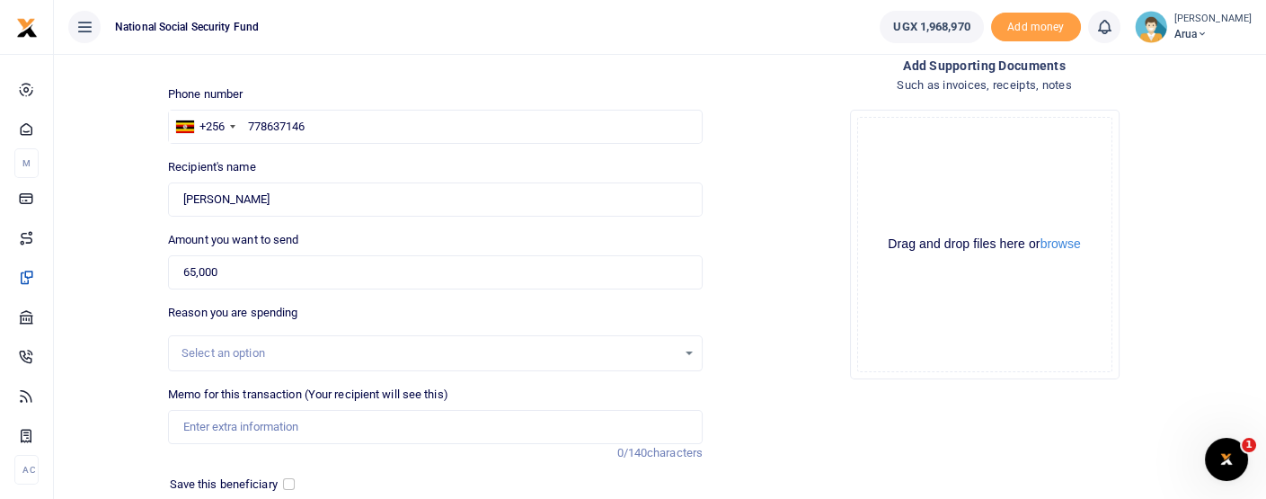
click at [231, 368] on div "Select an option" at bounding box center [435, 353] width 535 height 36
click at [231, 350] on div "Select an option" at bounding box center [429, 353] width 495 height 18
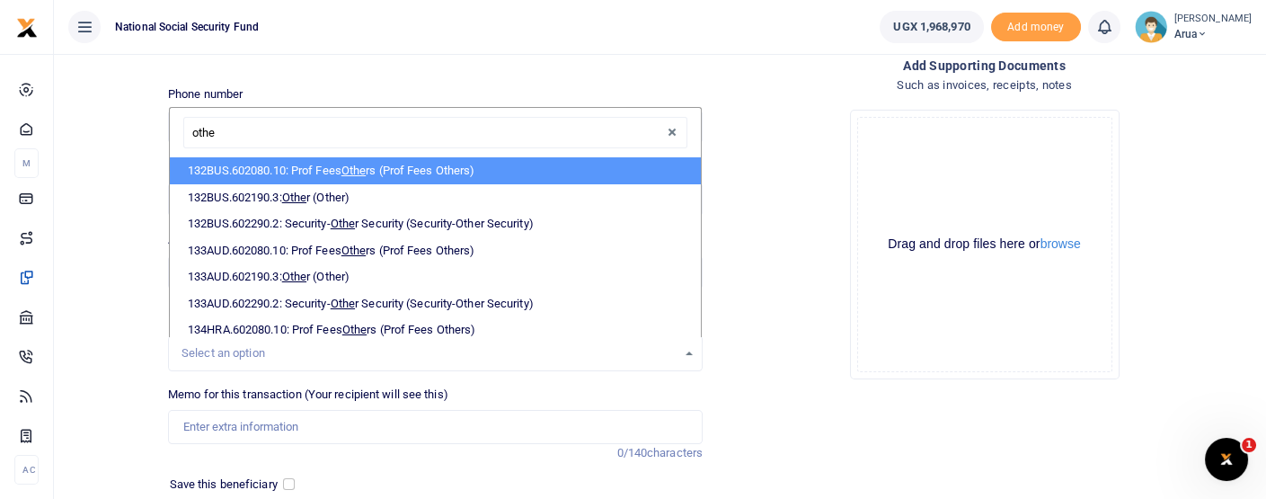
type input "other"
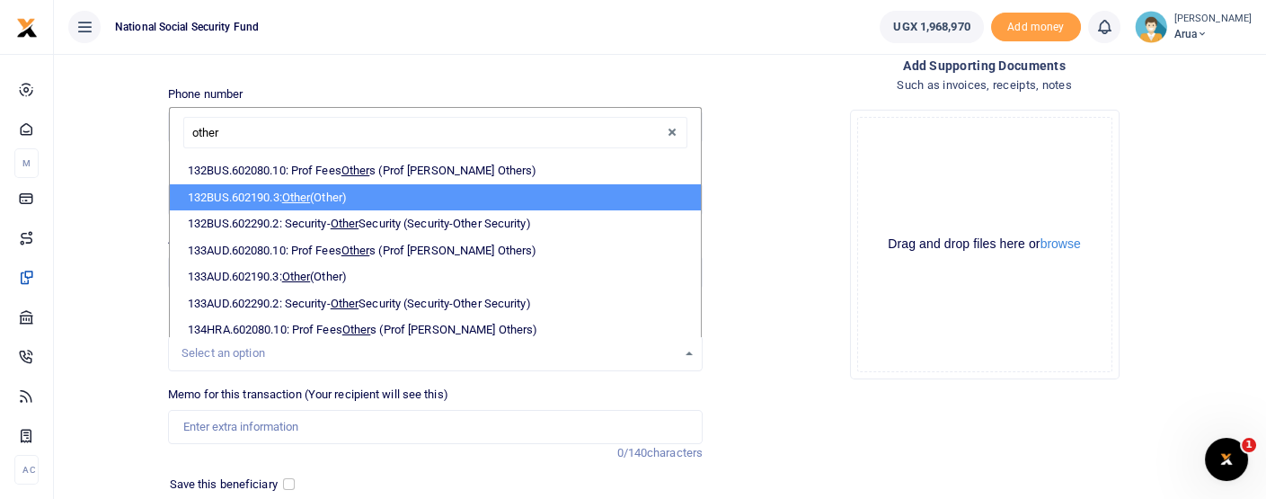
click at [328, 185] on li "132BUS.602190.3: Other (Other)" at bounding box center [435, 197] width 531 height 27
select select "237"
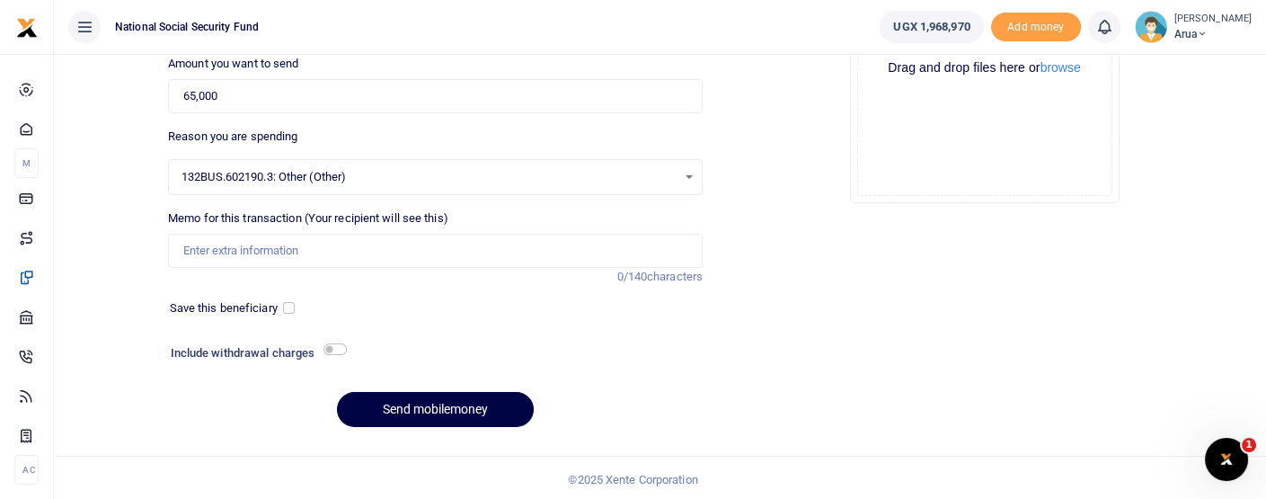
scroll to position [277, 0]
click at [244, 242] on input "Memo for this transaction (Your recipient will see this)" at bounding box center [435, 250] width 535 height 34
type input "Table glue"
click at [329, 345] on input "checkbox" at bounding box center [334, 348] width 23 height 12
checkbox input "true"
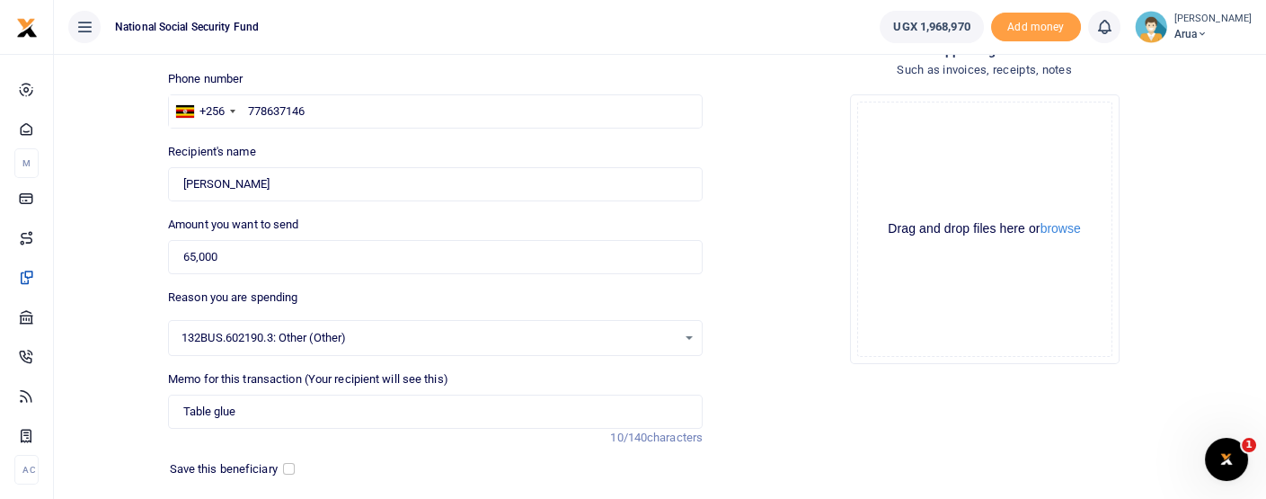
scroll to position [0, 0]
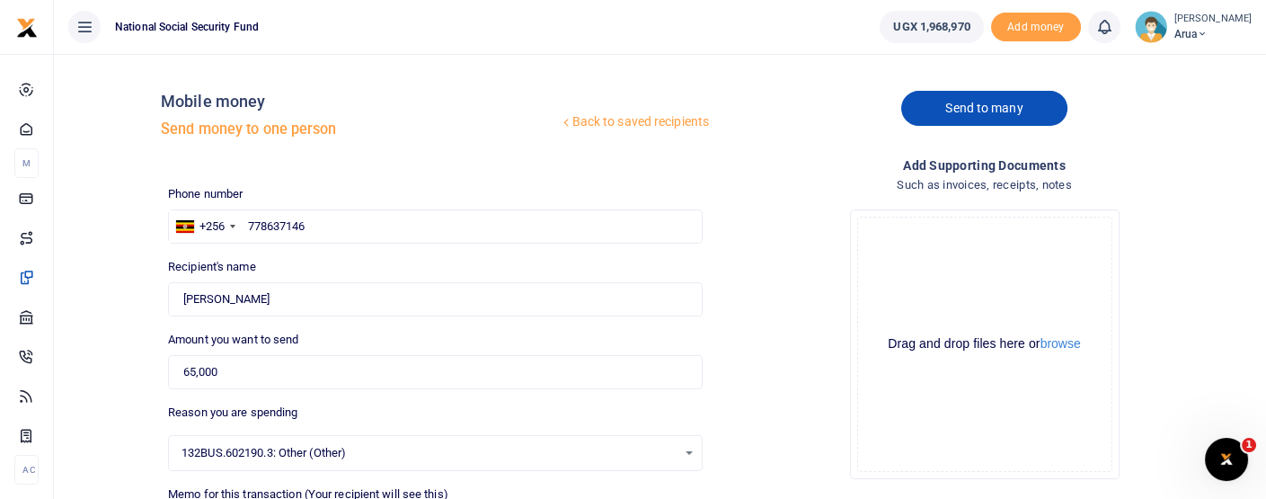
click at [971, 108] on link "Send to many" at bounding box center [983, 108] width 165 height 35
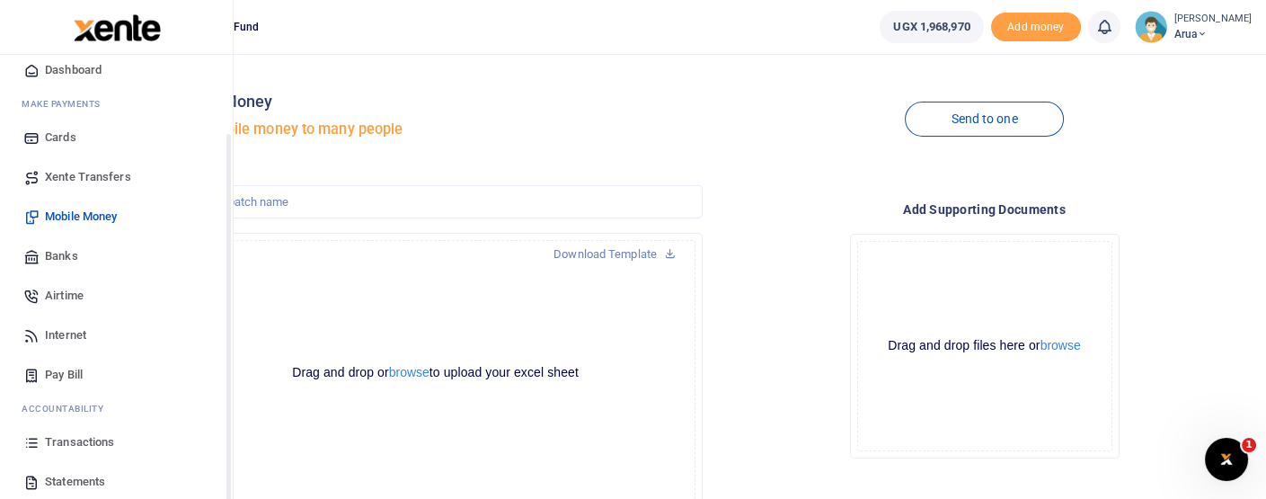
scroll to position [100, 0]
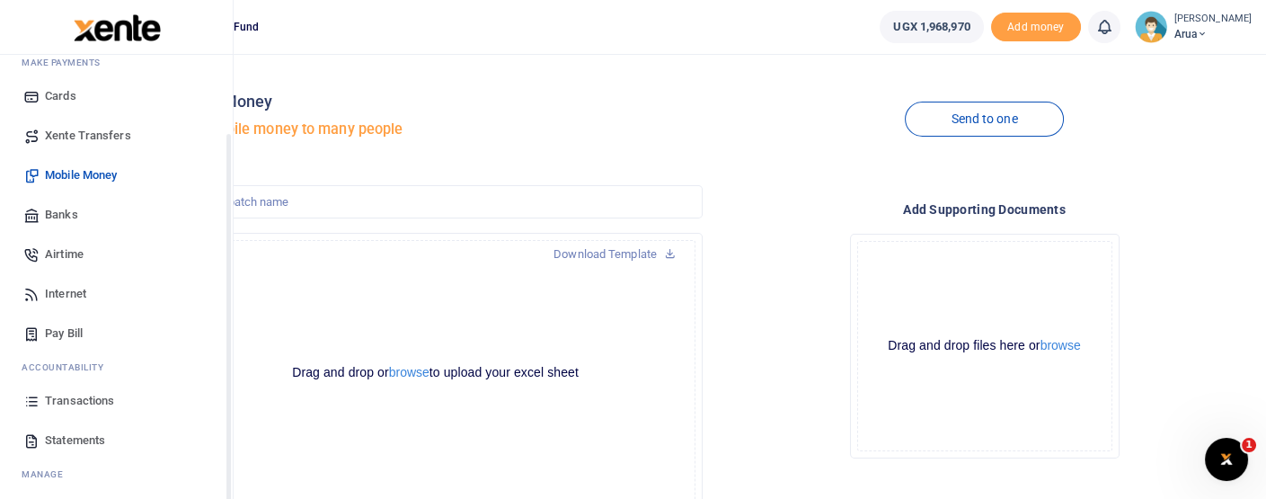
click at [78, 399] on span "Transactions" at bounding box center [79, 401] width 69 height 18
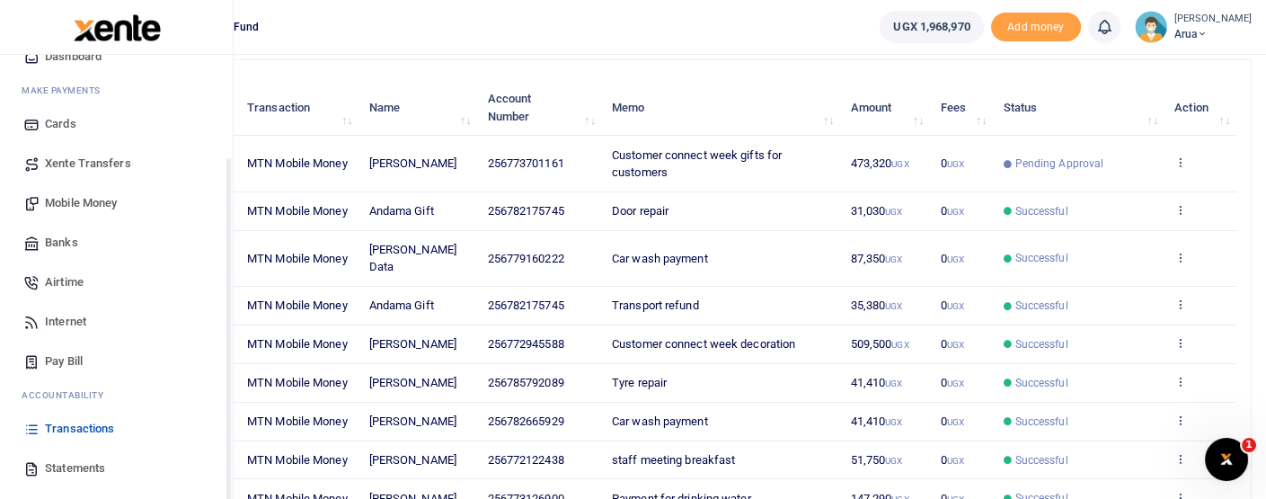
scroll to position [141, 0]
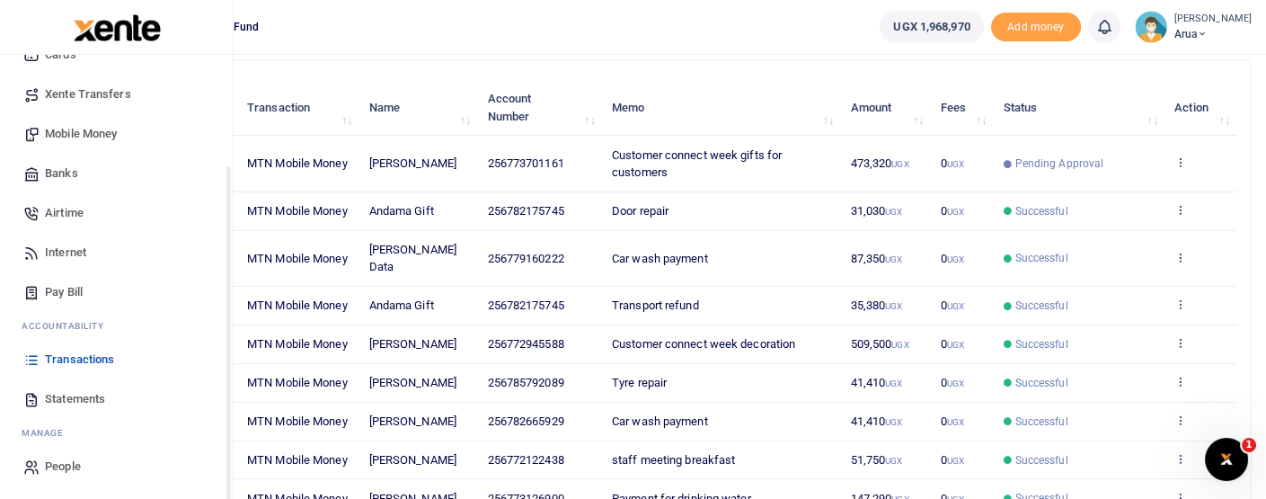
click at [74, 355] on span "Transactions" at bounding box center [79, 359] width 69 height 18
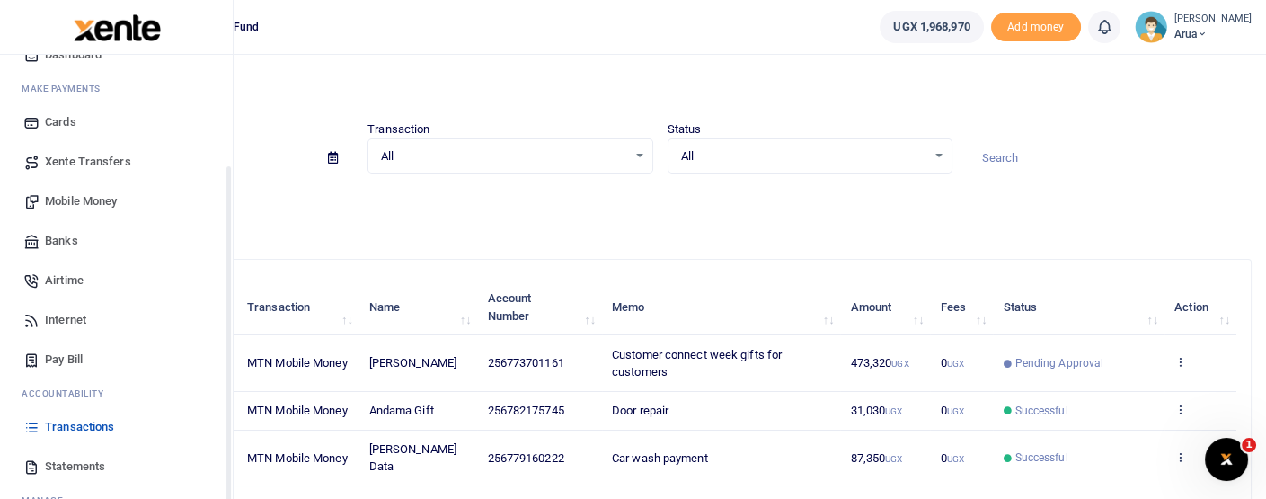
scroll to position [141, 0]
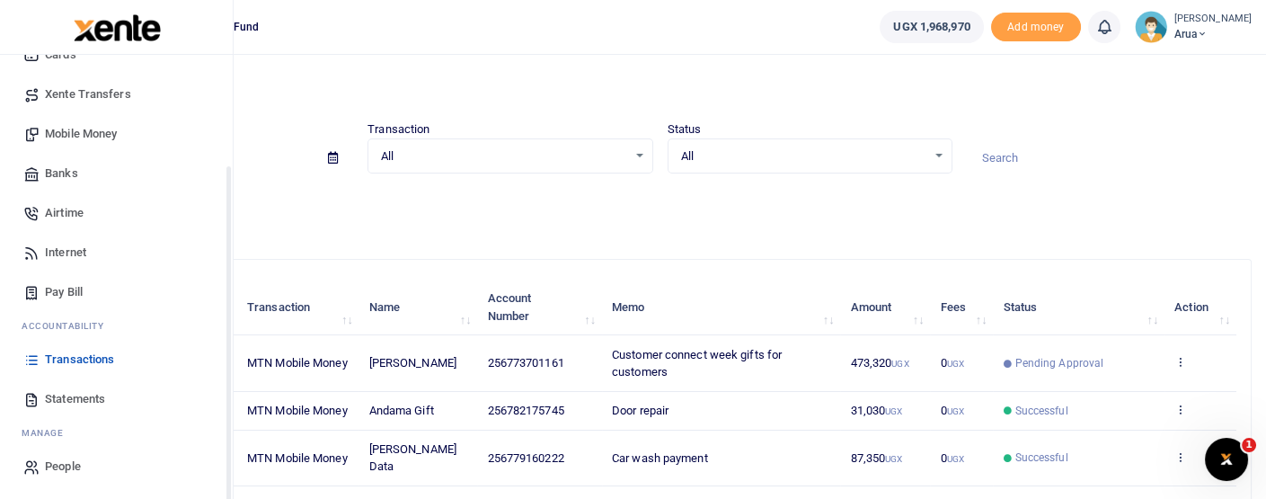
click at [93, 361] on span "Transactions" at bounding box center [79, 359] width 69 height 18
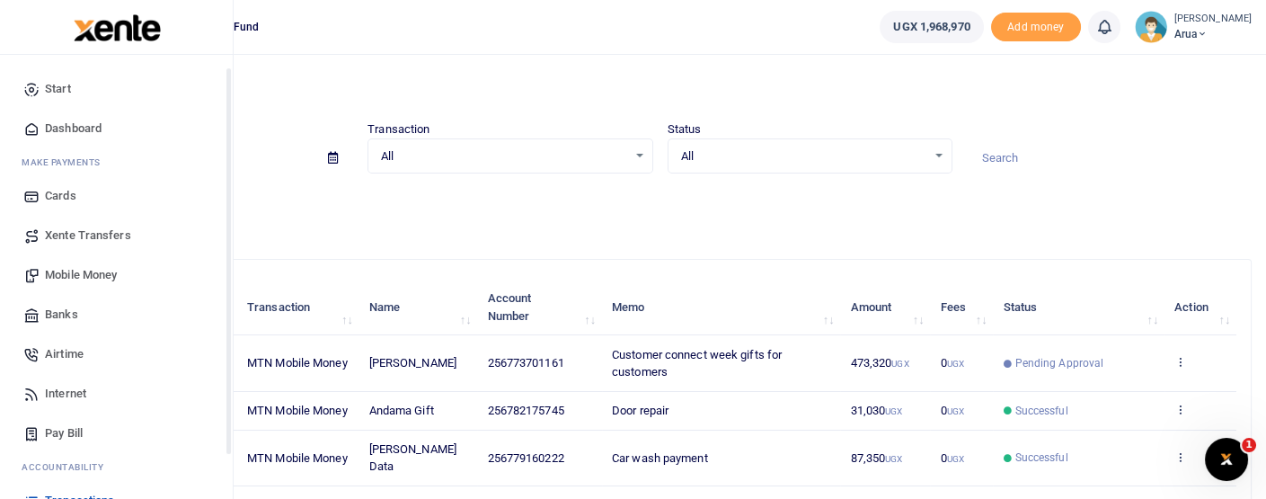
scroll to position [141, 0]
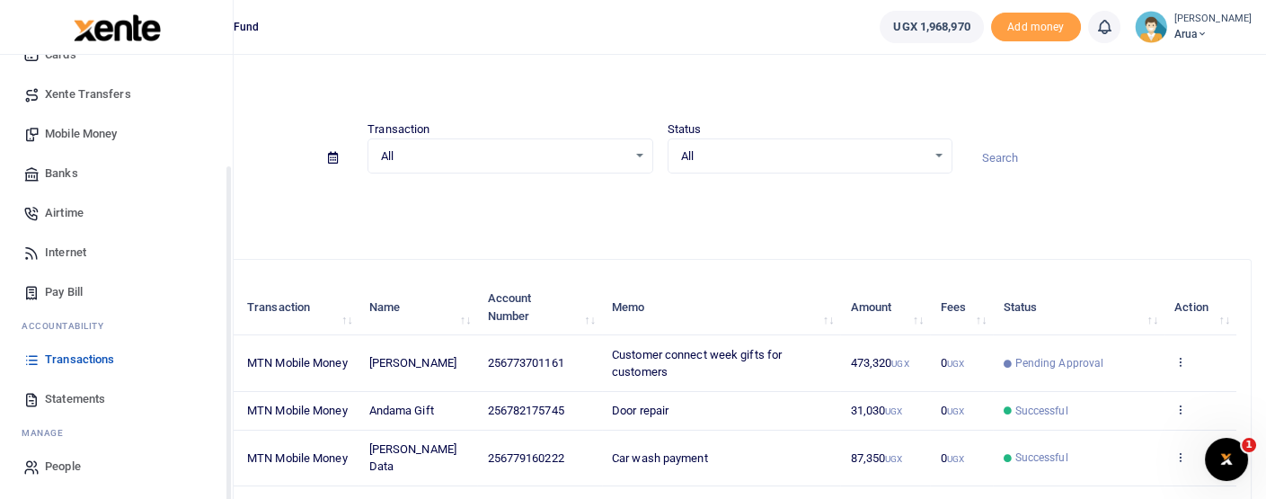
click at [102, 356] on span "Transactions" at bounding box center [79, 359] width 69 height 18
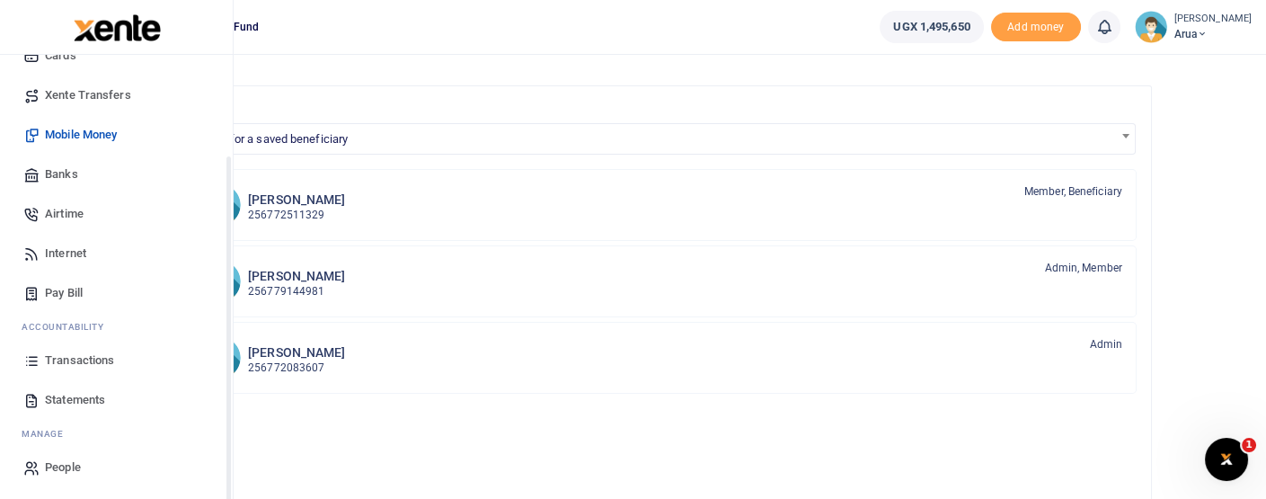
scroll to position [141, 0]
click at [94, 361] on span "Transactions" at bounding box center [79, 359] width 69 height 18
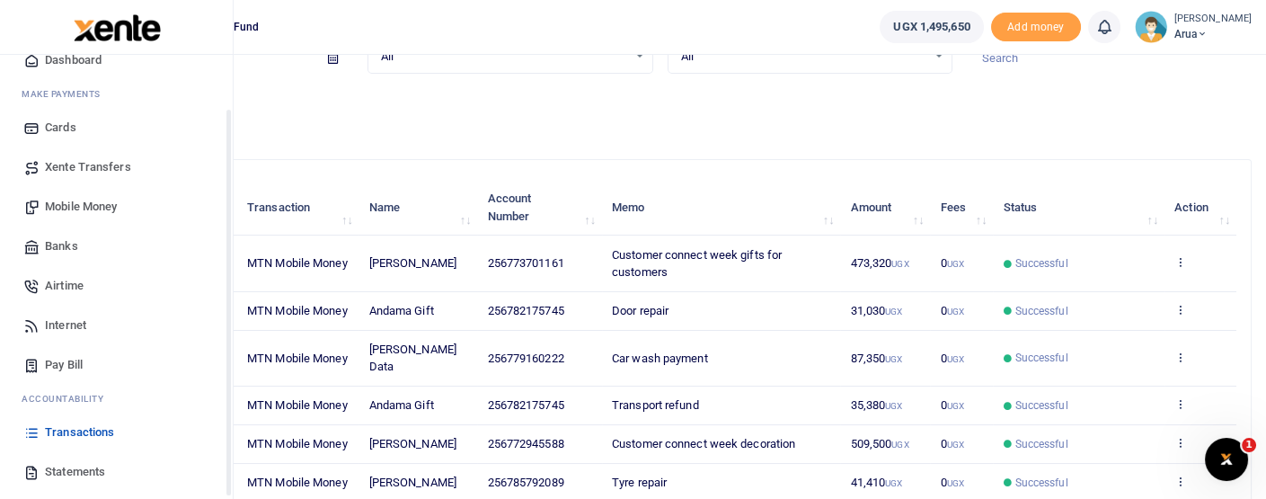
scroll to position [100, 0]
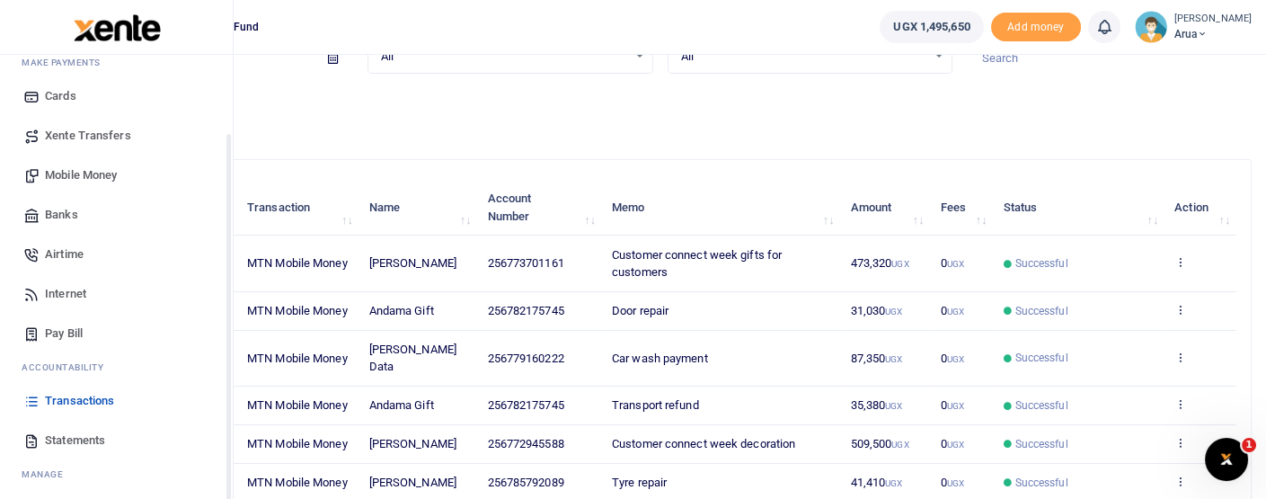
click at [86, 396] on span "Transactions" at bounding box center [79, 401] width 69 height 18
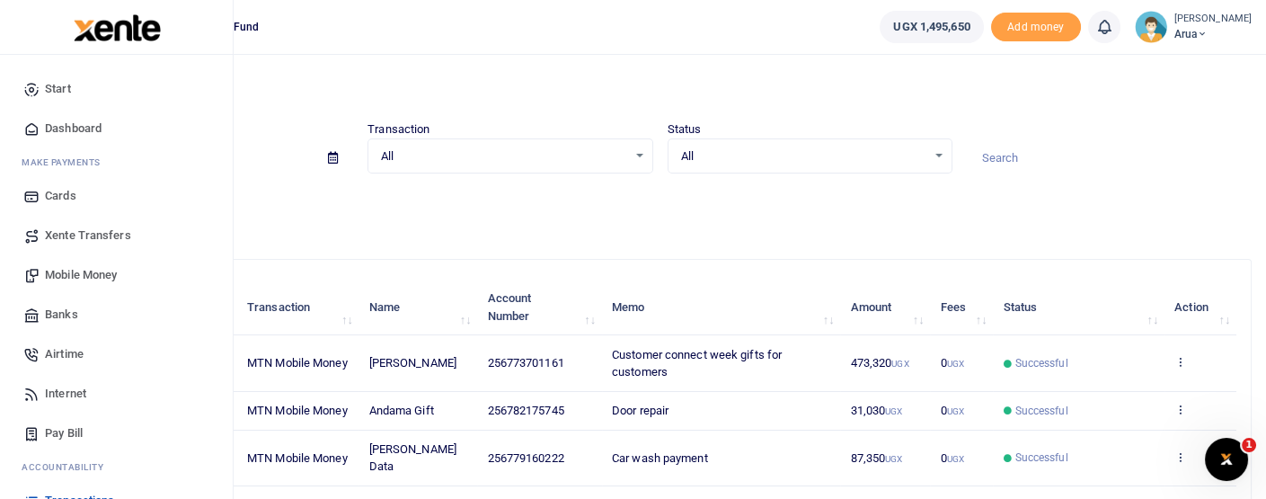
click at [84, 268] on span "Mobile Money" at bounding box center [81, 275] width 72 height 18
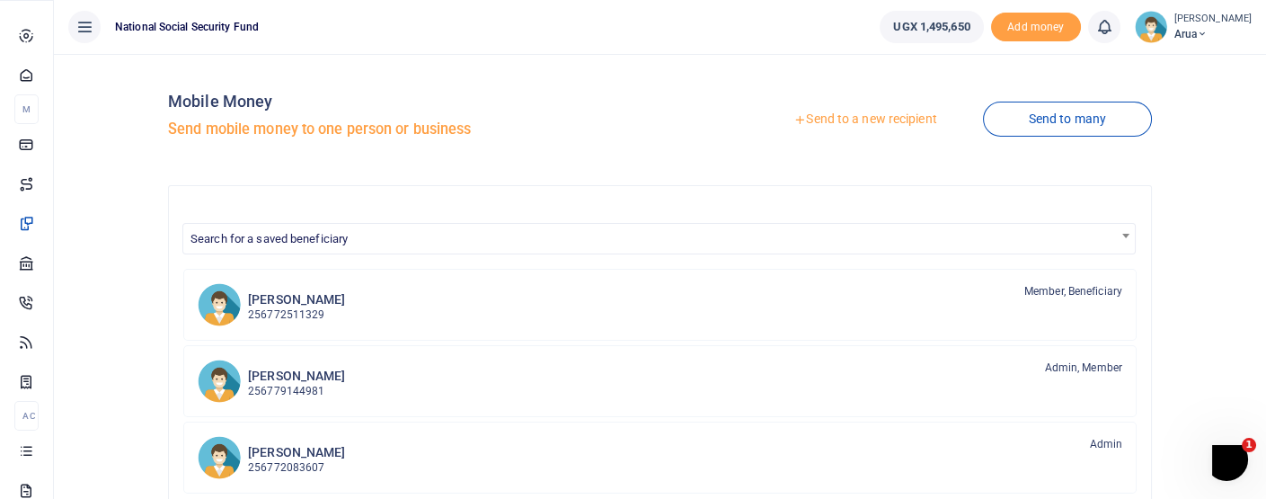
scroll to position [141, 0]
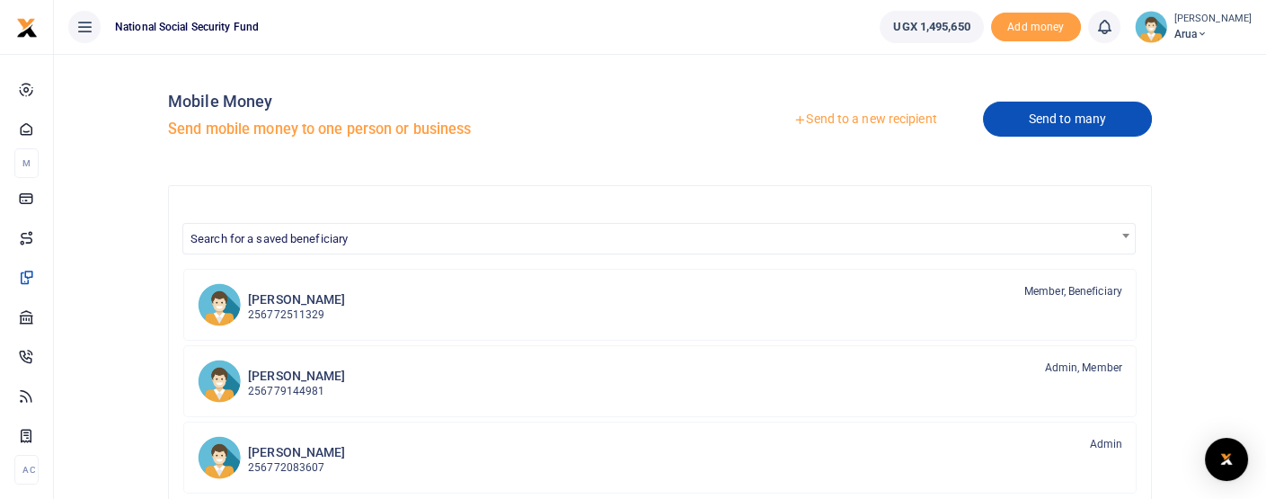
click at [1047, 117] on link "Send to many" at bounding box center [1067, 119] width 169 height 35
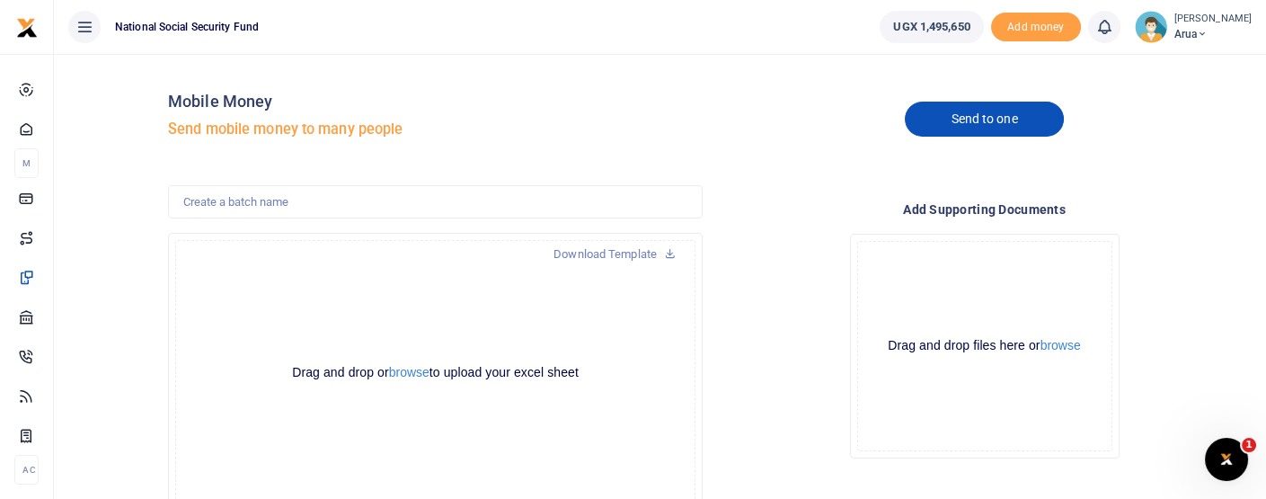
click at [962, 121] on link "Send to one" at bounding box center [984, 119] width 158 height 35
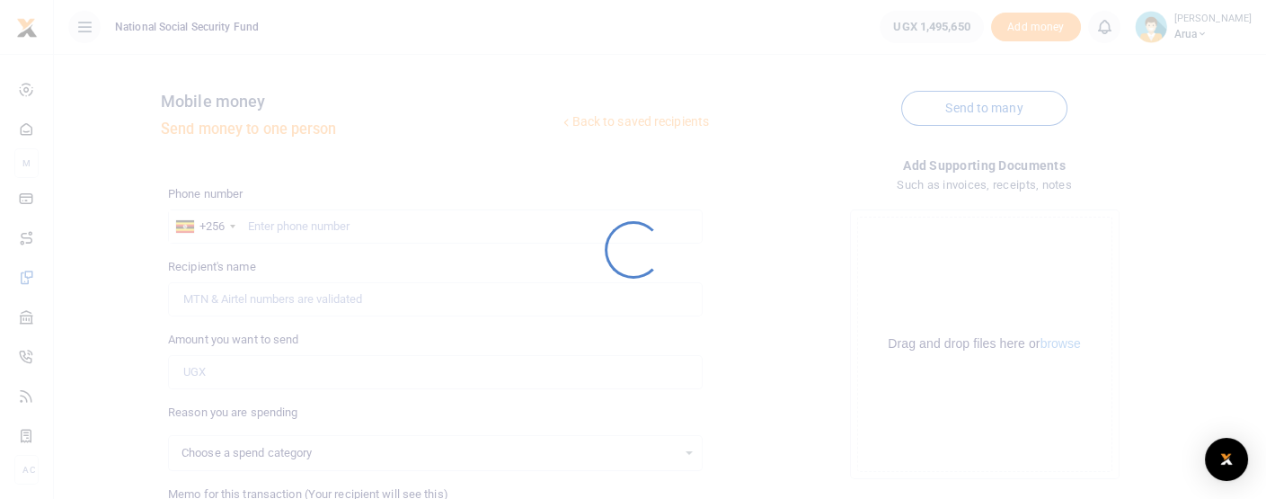
select select
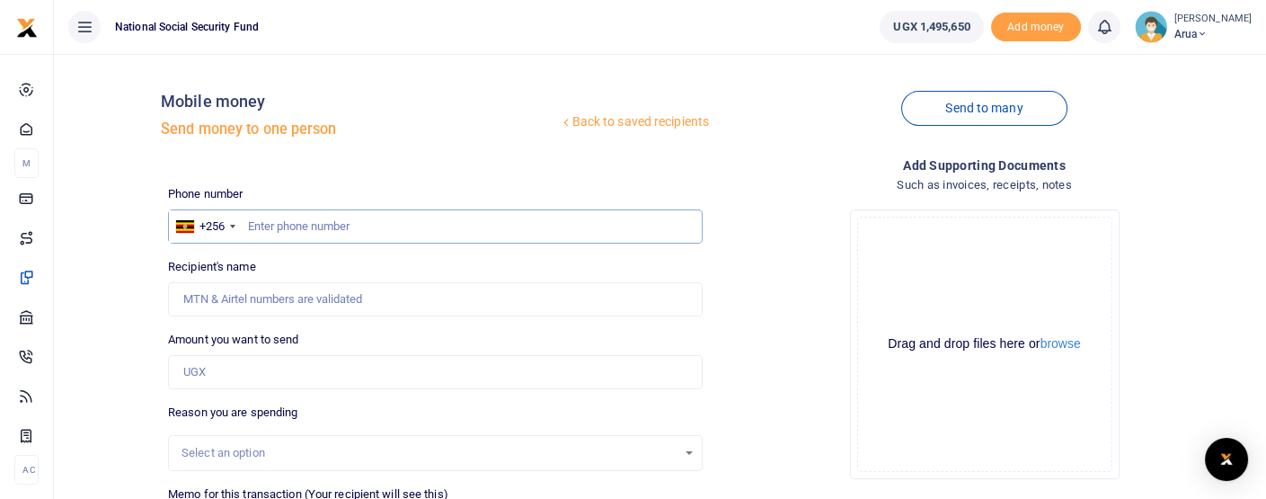
click at [320, 222] on input "text" at bounding box center [435, 226] width 535 height 34
type input "782665929"
type input "[PERSON_NAME]"
type input "782665929"
click at [248, 380] on input "Amount you want to send" at bounding box center [435, 372] width 535 height 34
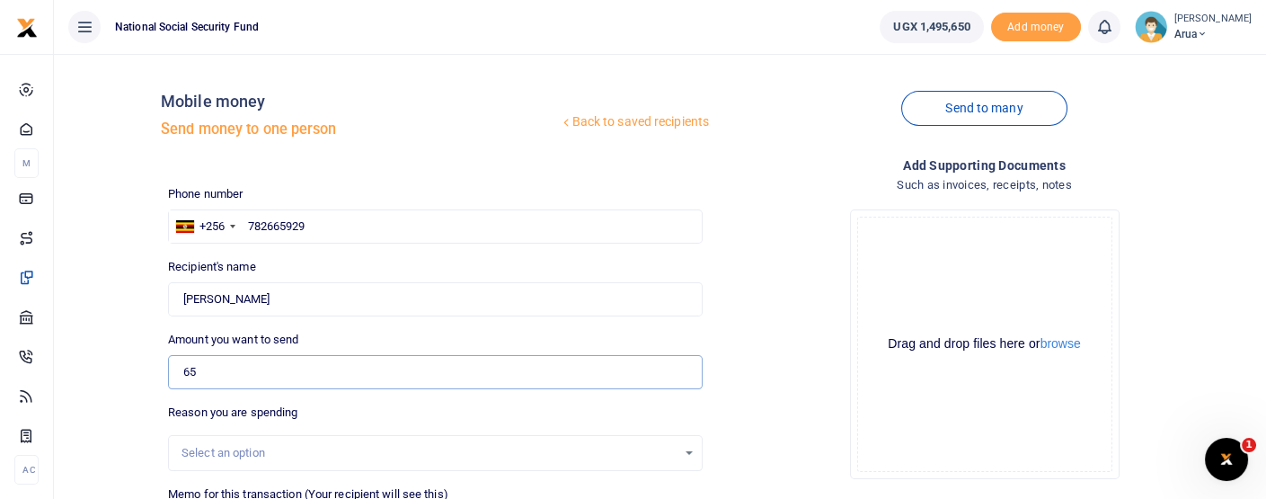
type input "65,000"
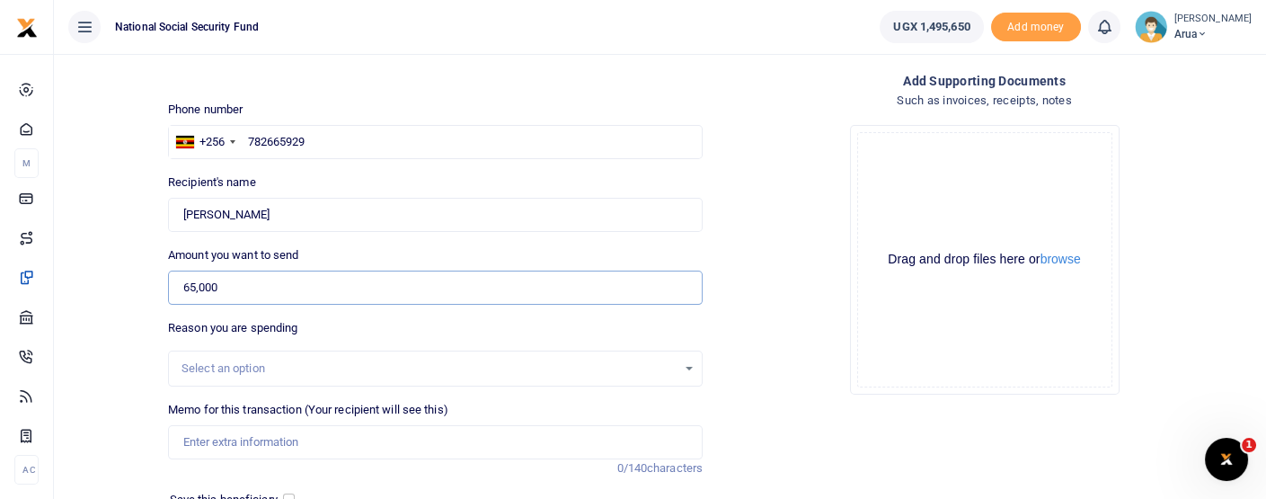
scroll to position [199, 0]
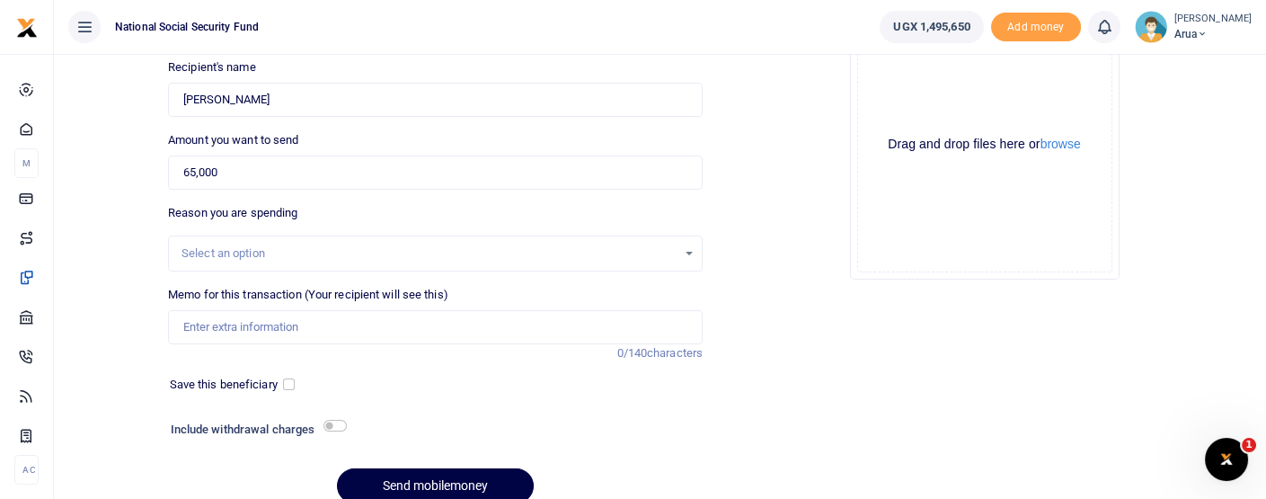
drag, startPoint x: 239, startPoint y: 256, endPoint x: 239, endPoint y: 266, distance: 9.9
click at [239, 265] on div "Select an option" at bounding box center [435, 253] width 535 height 36
click at [288, 253] on div "Select an option" at bounding box center [429, 253] width 495 height 18
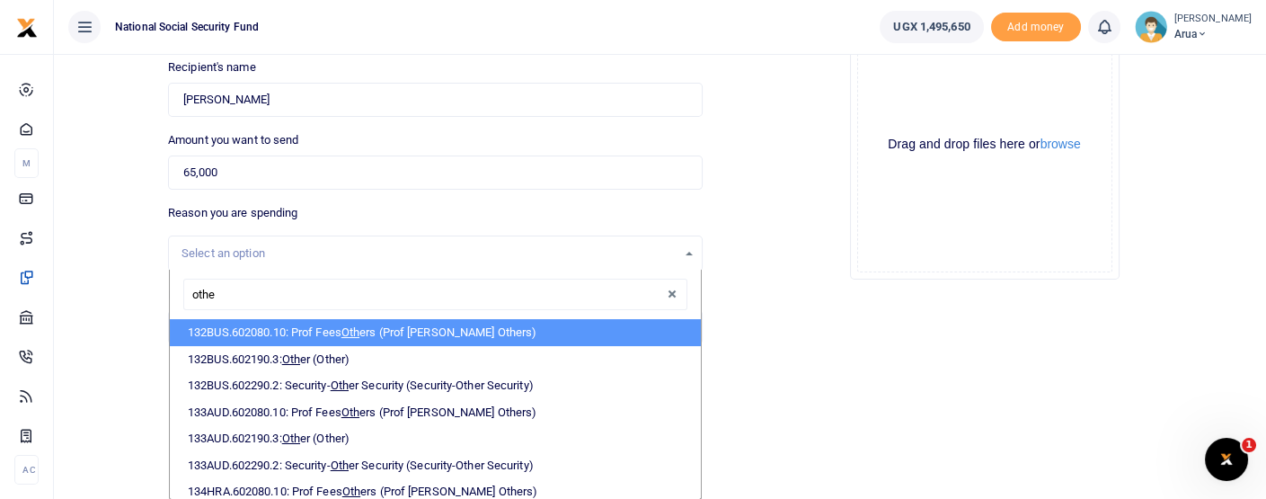
type input "other"
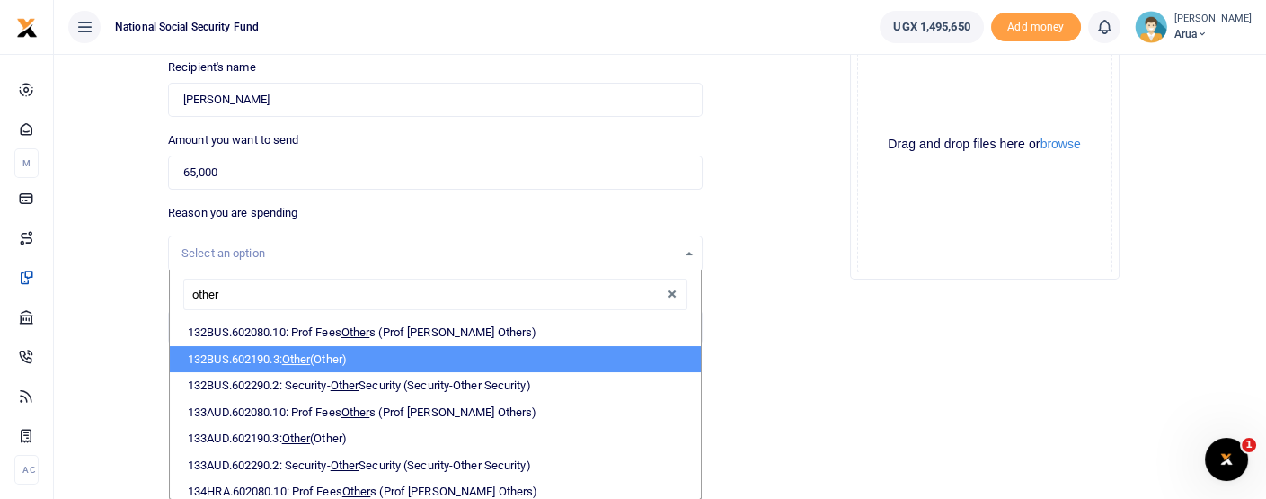
click at [322, 355] on li "132BUS.602190.3: Other (Other)" at bounding box center [435, 359] width 531 height 27
select select "237"
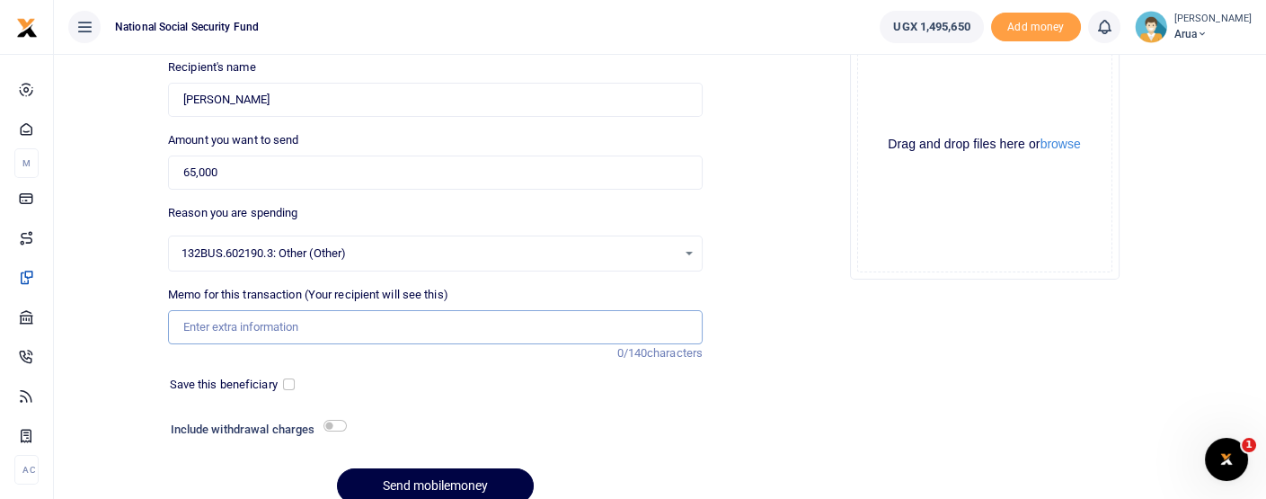
click at [333, 332] on input "Memo for this transaction (Your recipient will see this)" at bounding box center [435, 327] width 535 height 34
type input "Table Glue"
click at [332, 417] on div "Include withdrawal charges" at bounding box center [255, 431] width 182 height 29
click at [332, 424] on input "checkbox" at bounding box center [334, 426] width 23 height 12
checkbox input "true"
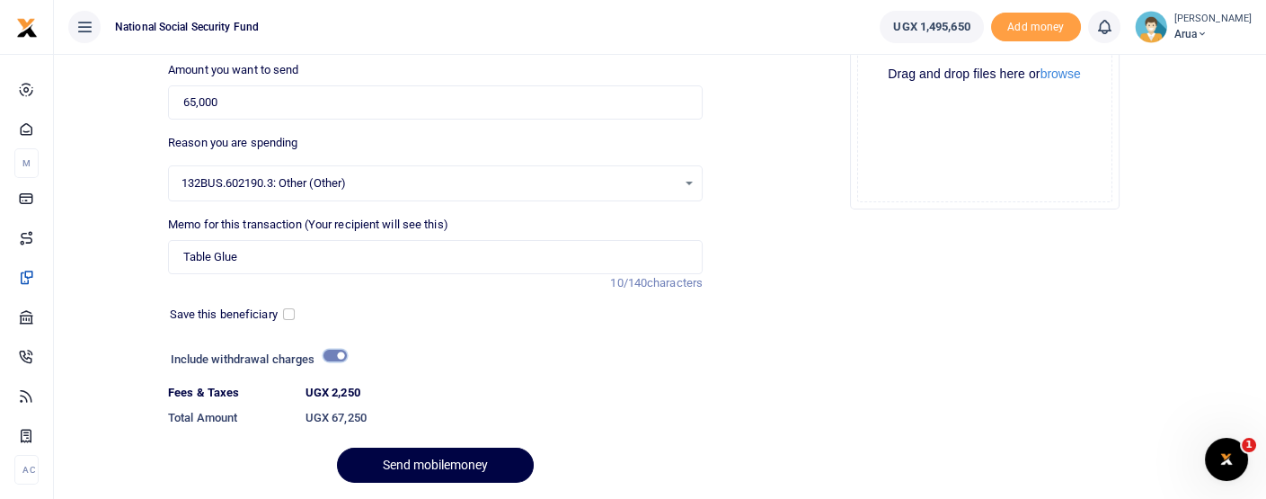
scroll to position [327, 0]
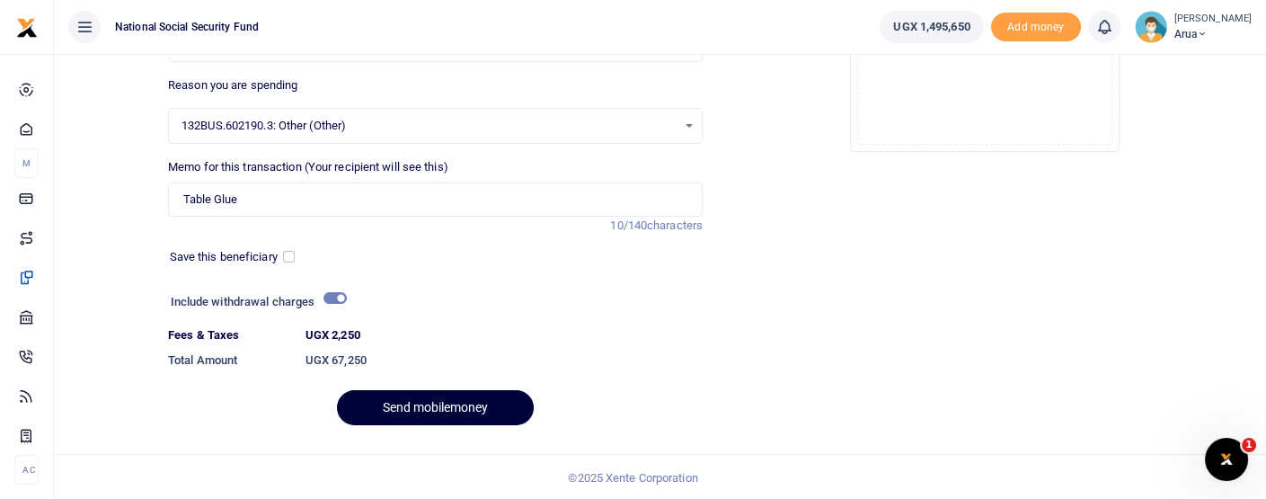
click at [443, 406] on button "Send mobilemoney" at bounding box center [435, 407] width 197 height 35
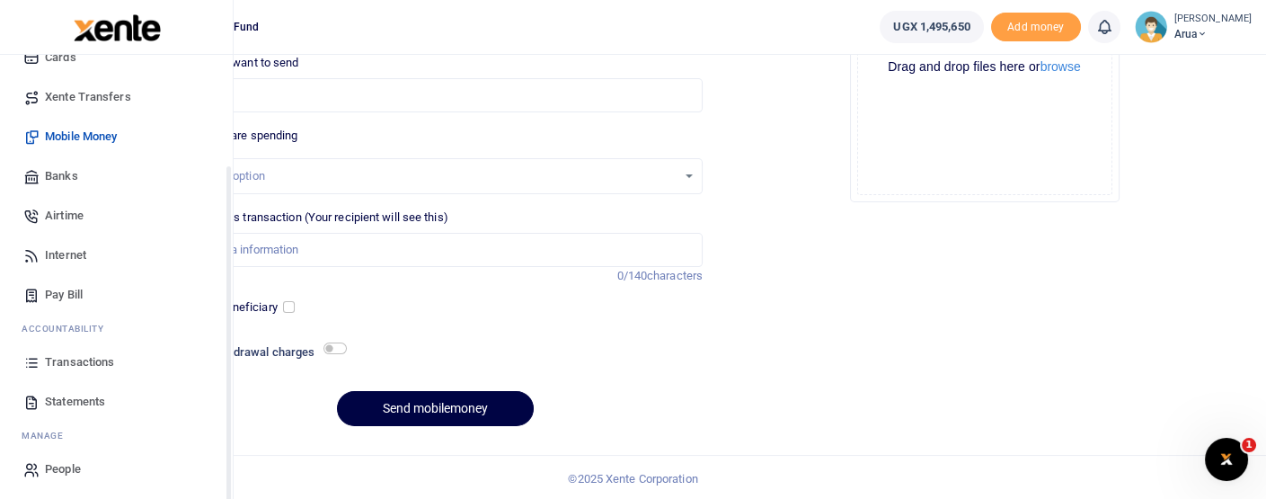
scroll to position [141, 0]
click at [72, 355] on span "Transactions" at bounding box center [79, 359] width 69 height 18
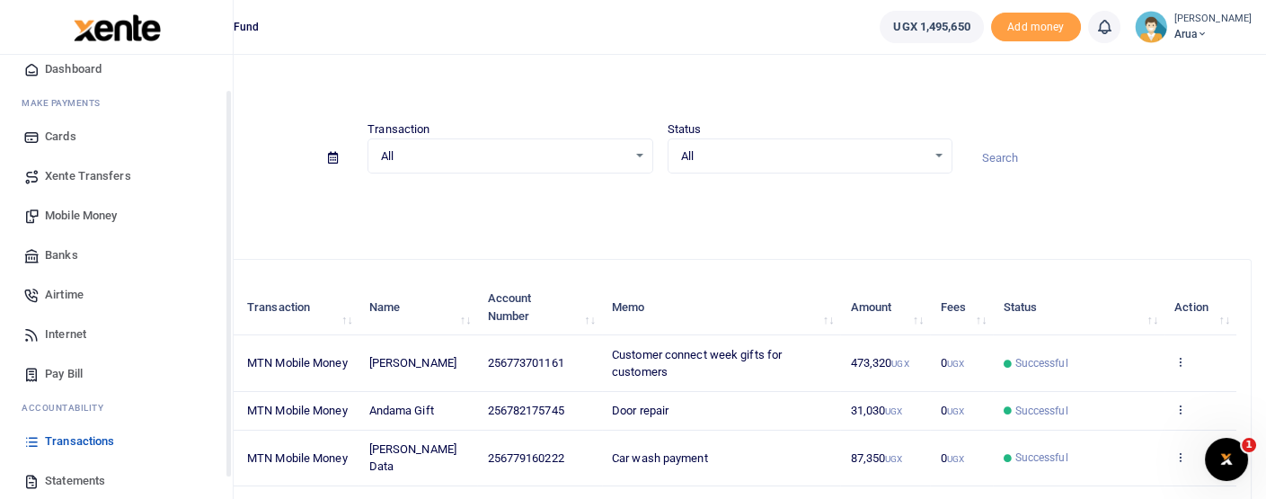
scroll to position [100, 0]
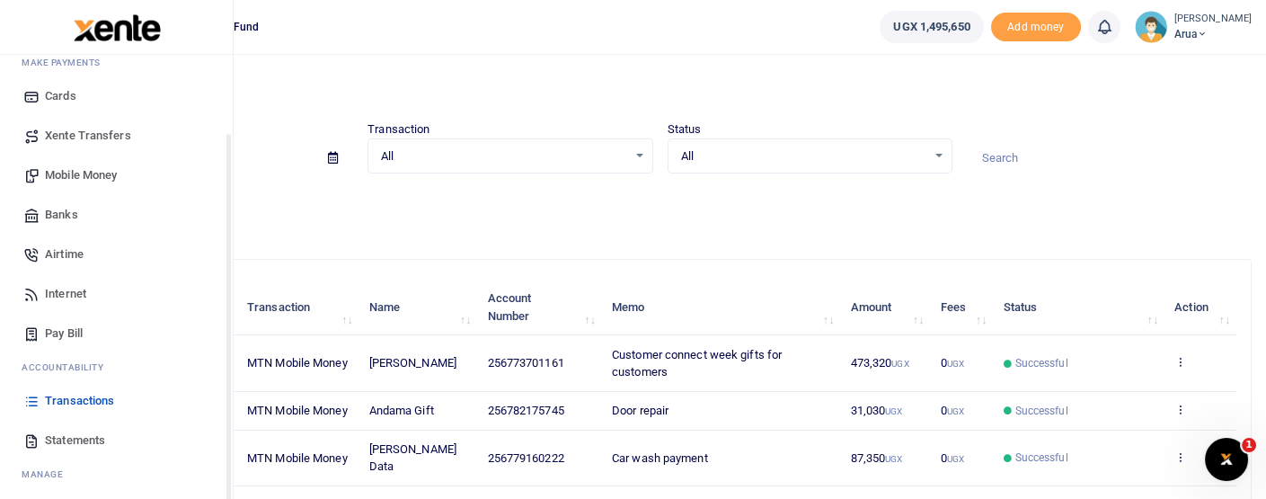
click at [91, 394] on span "Transactions" at bounding box center [79, 401] width 69 height 18
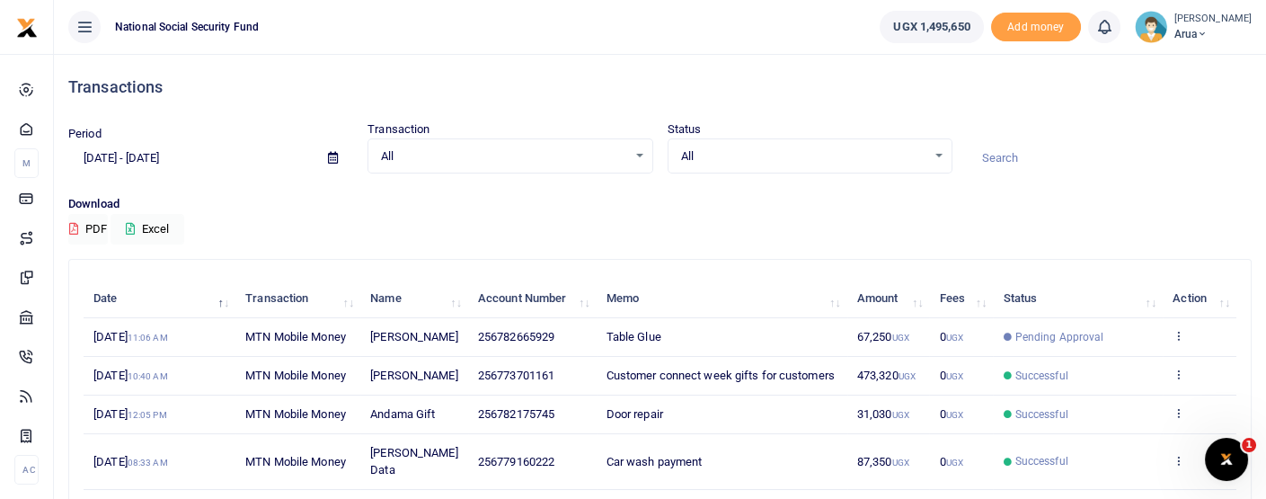
click at [1186, 332] on td "View details Send again" at bounding box center [1200, 337] width 74 height 39
click at [1182, 332] on icon at bounding box center [1179, 335] width 12 height 13
click at [1134, 371] on link "View details" at bounding box center [1113, 365] width 142 height 25
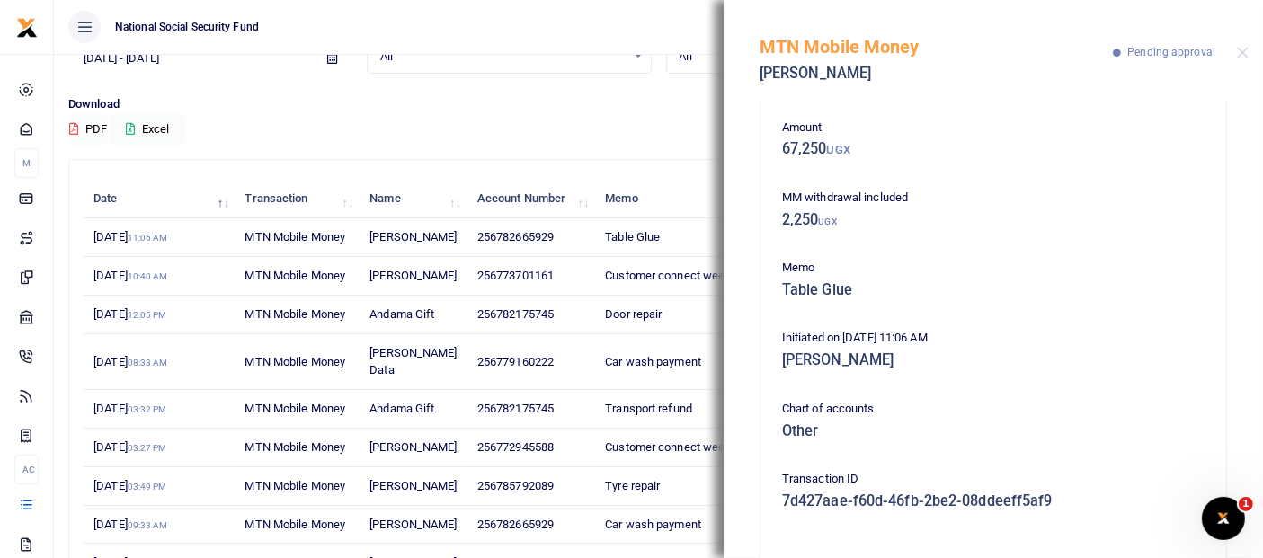
scroll to position [264, 0]
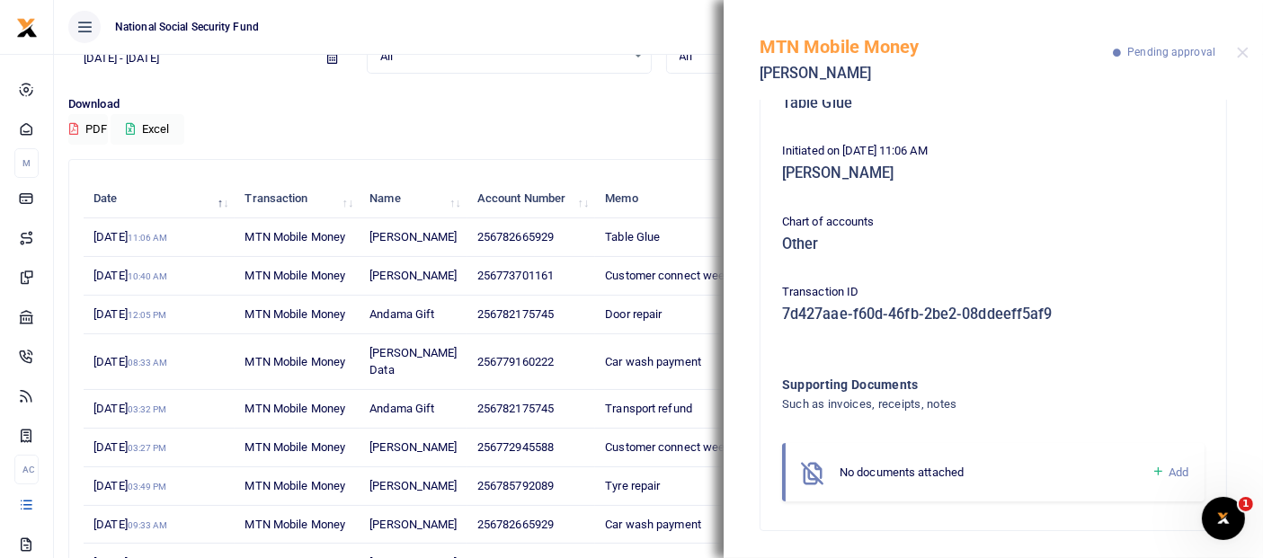
click at [1168, 476] on span "Add" at bounding box center [1178, 471] width 20 height 13
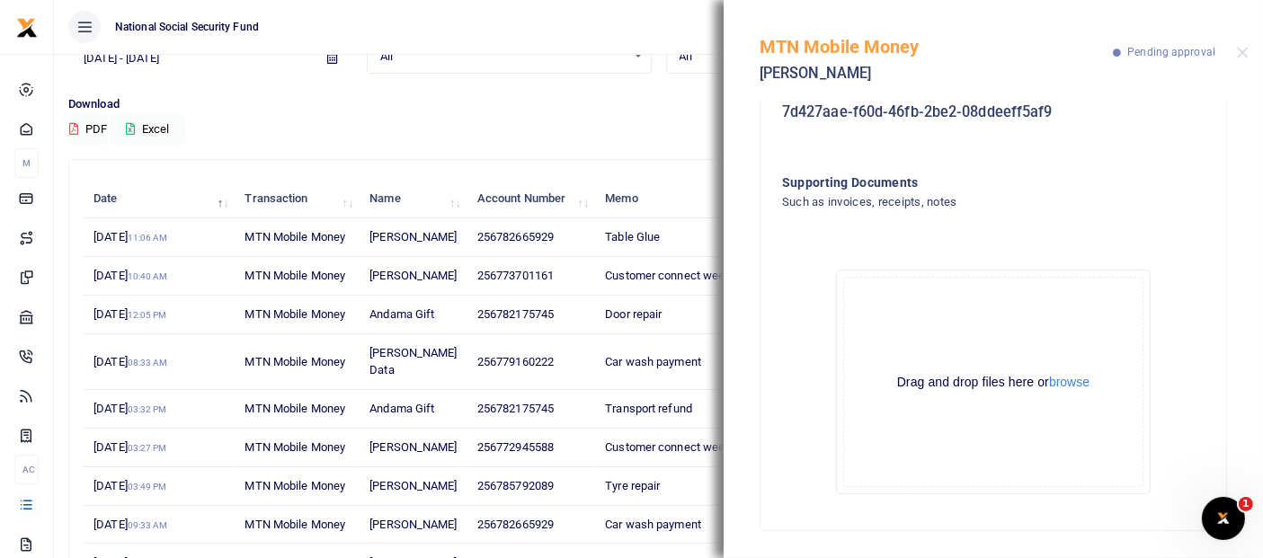
scroll to position [467, 0]
click at [1065, 381] on button "browse" at bounding box center [1069, 381] width 40 height 13
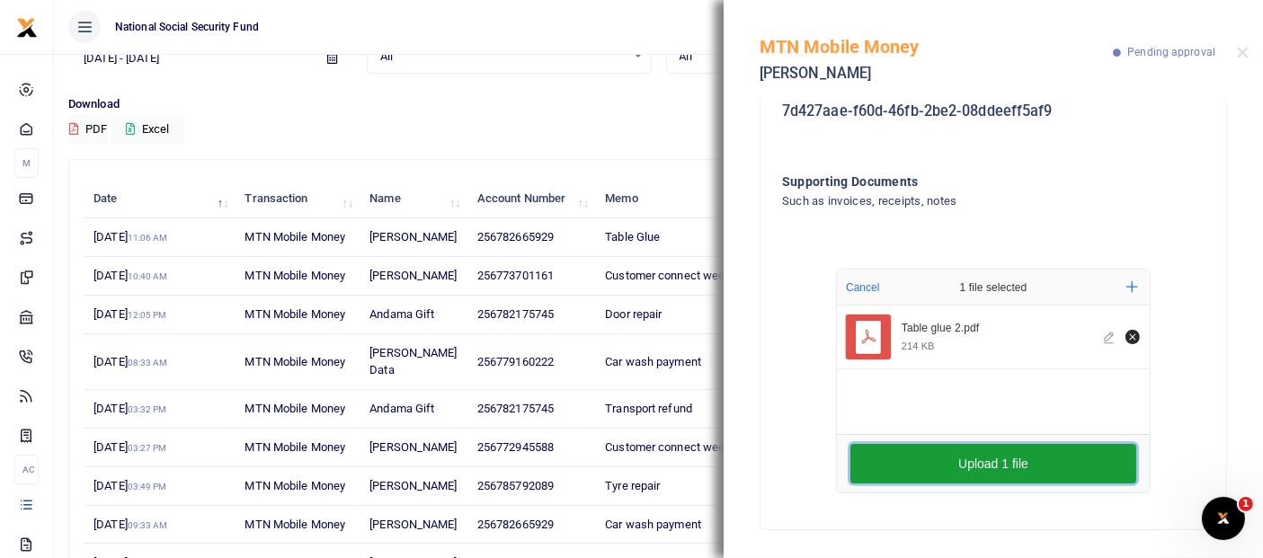
click at [1018, 456] on button "Upload 1 file" at bounding box center [993, 464] width 286 height 40
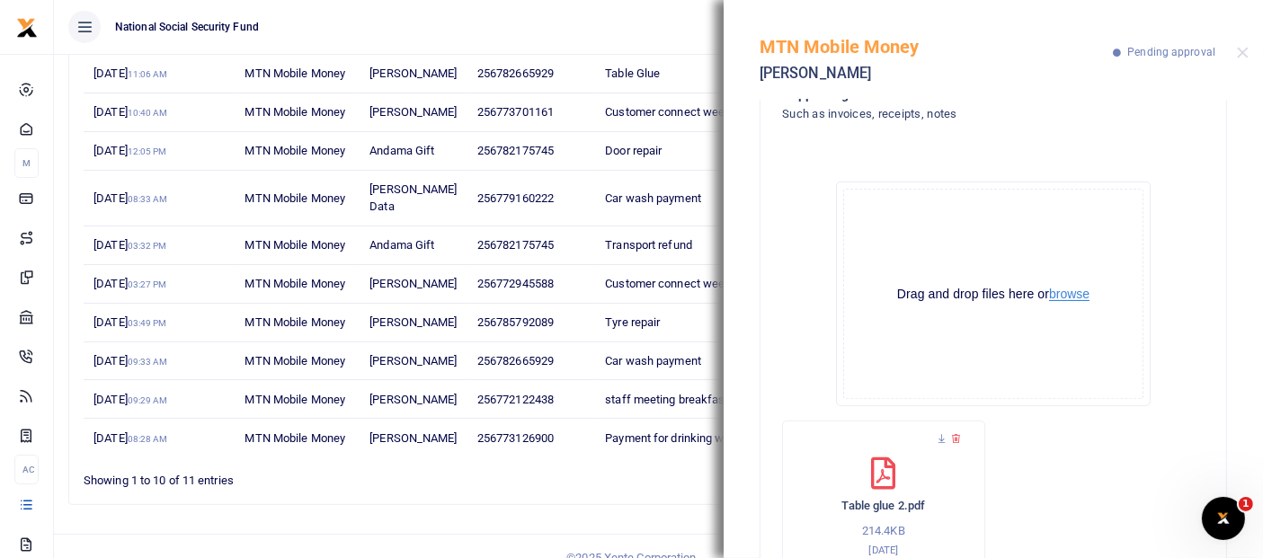
scroll to position [438, 0]
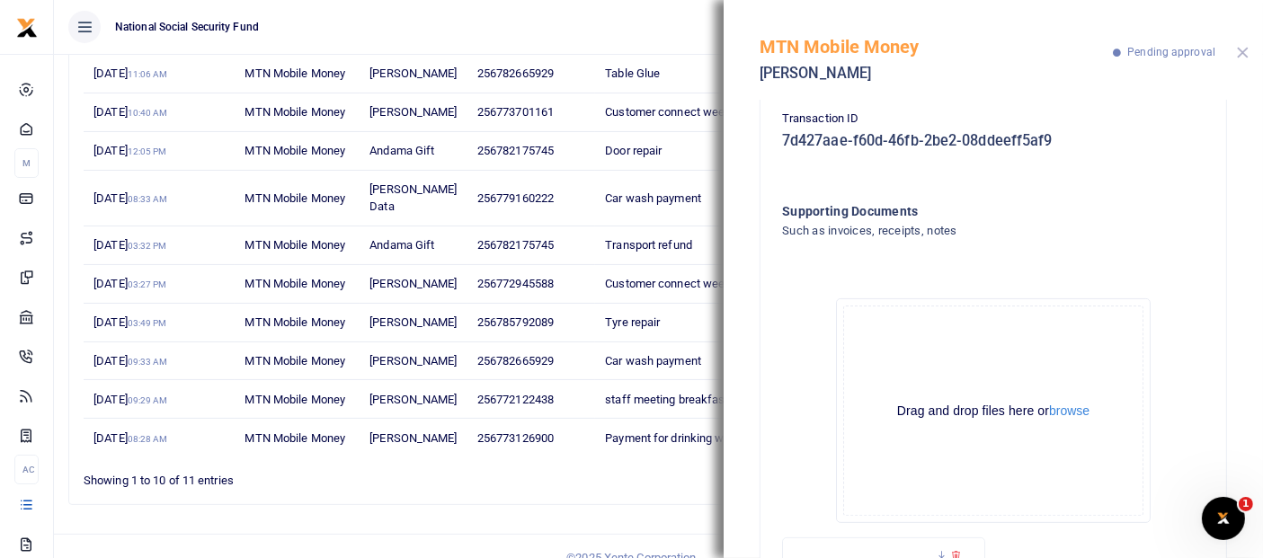
click at [1237, 48] on button "Close" at bounding box center [1242, 53] width 12 height 12
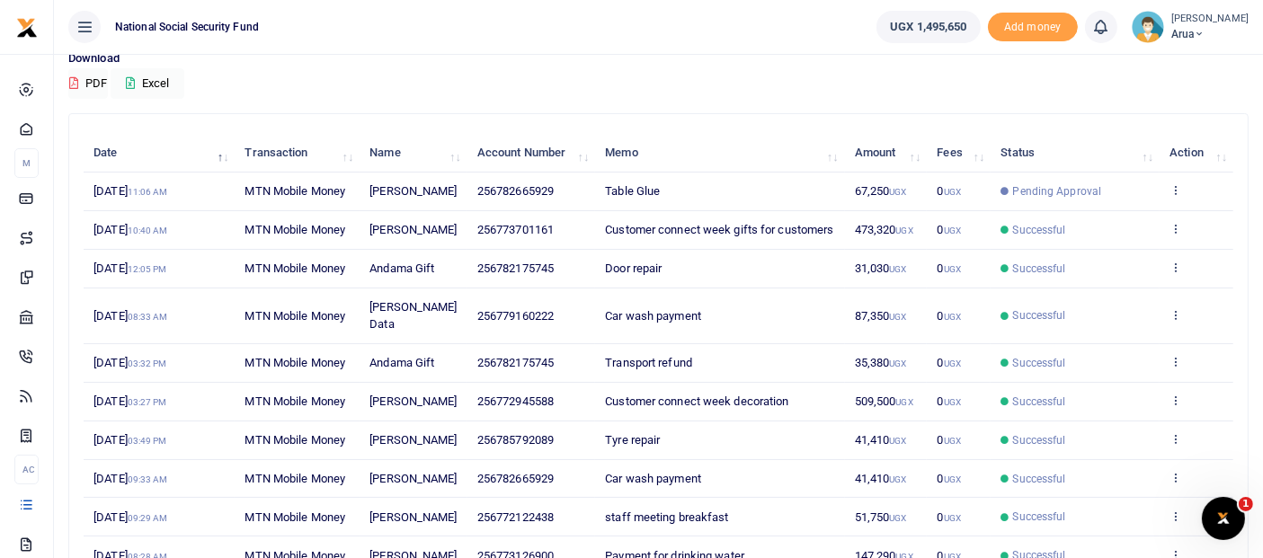
scroll to position [0, 0]
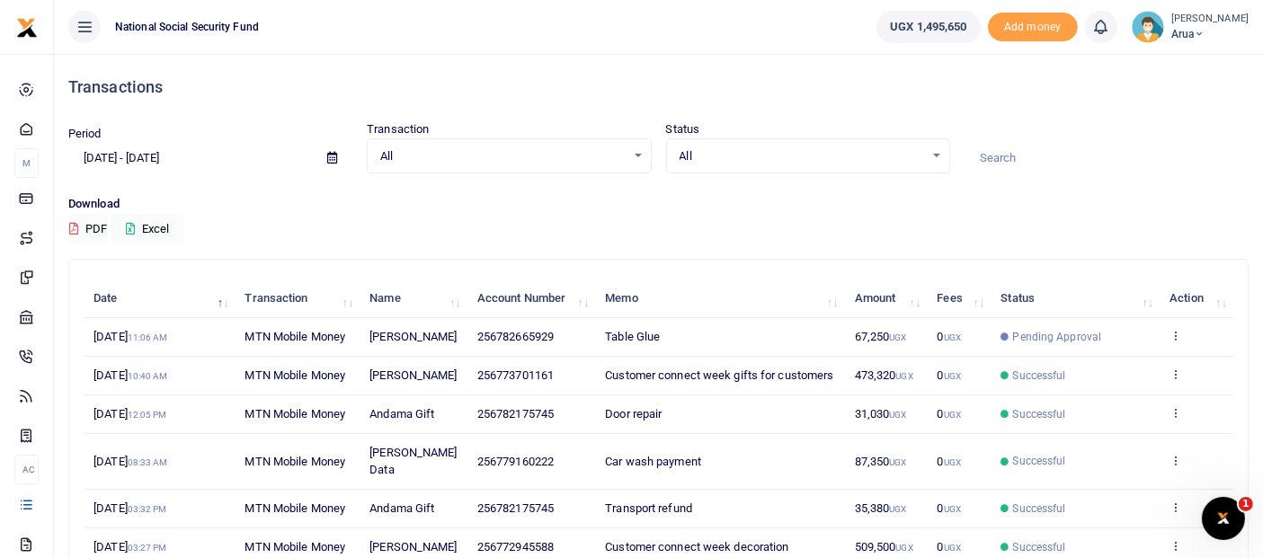
click at [568, 162] on span "All" at bounding box center [502, 156] width 244 height 18
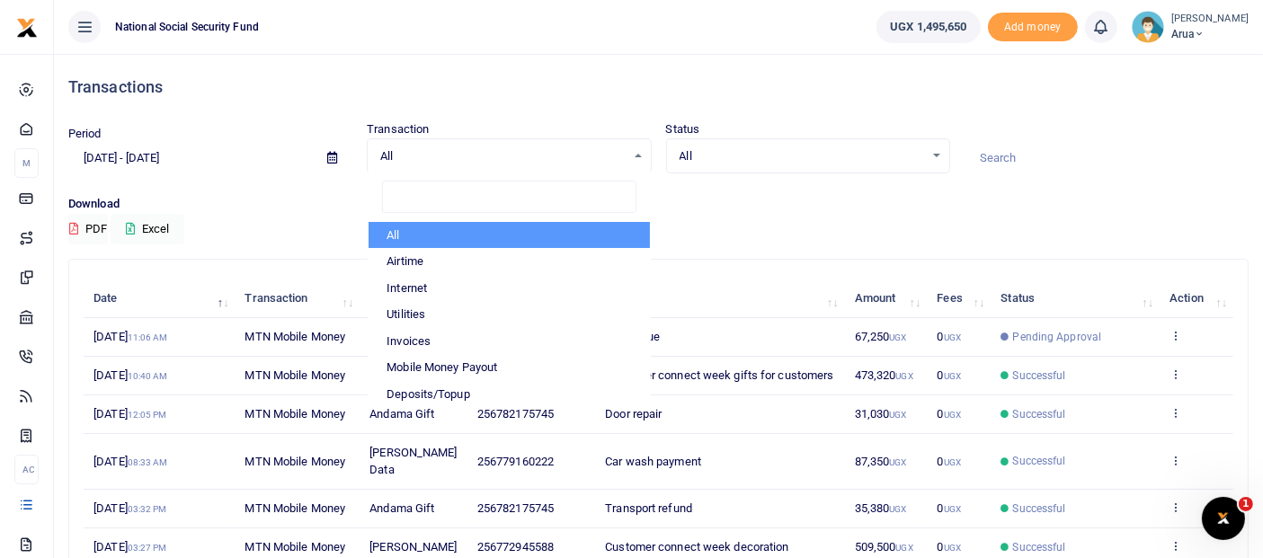
click at [568, 162] on span "All" at bounding box center [502, 156] width 244 height 18
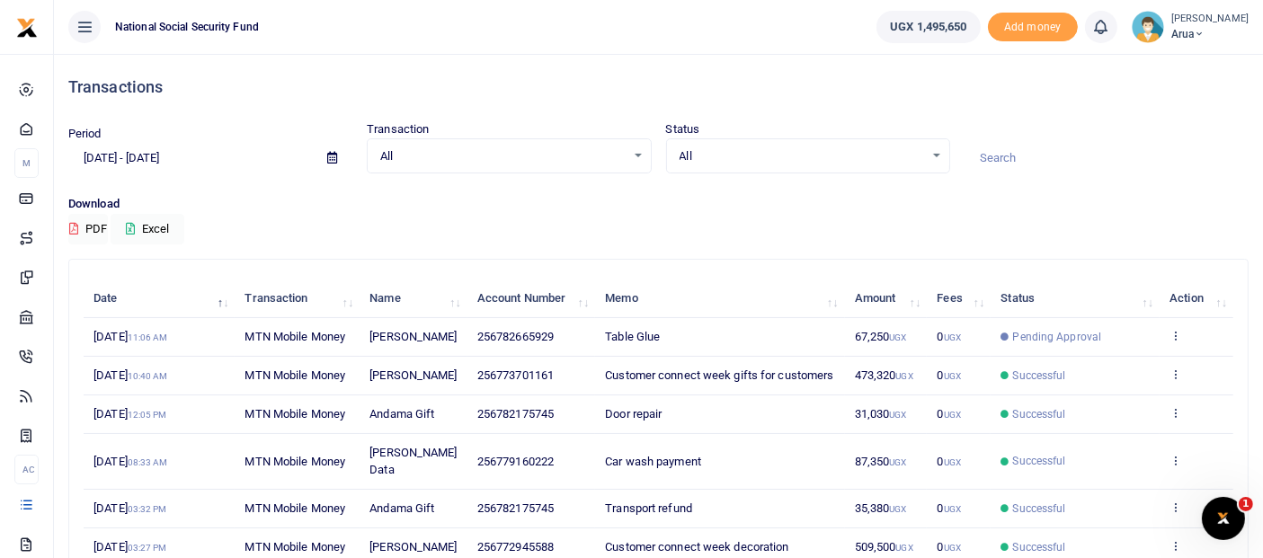
click at [568, 162] on span "All" at bounding box center [502, 156] width 244 height 18
